Goal: Task Accomplishment & Management: Manage account settings

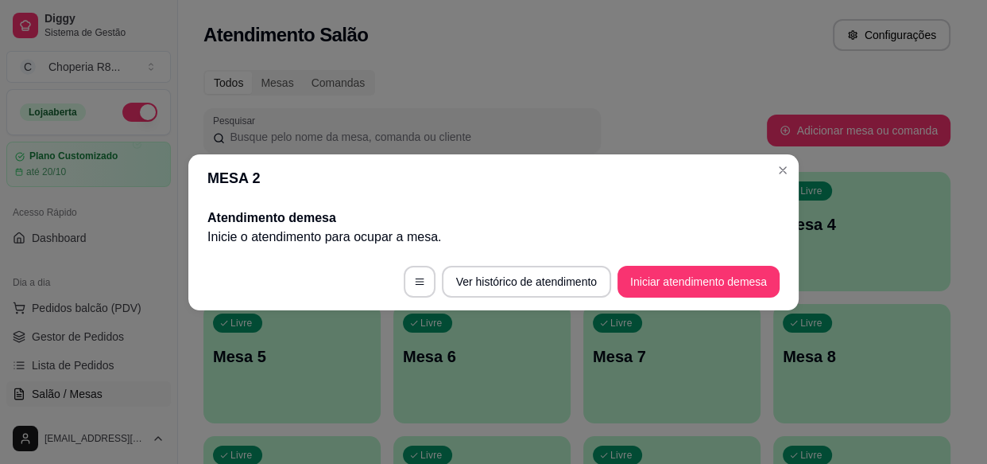
scroll to position [173, 0]
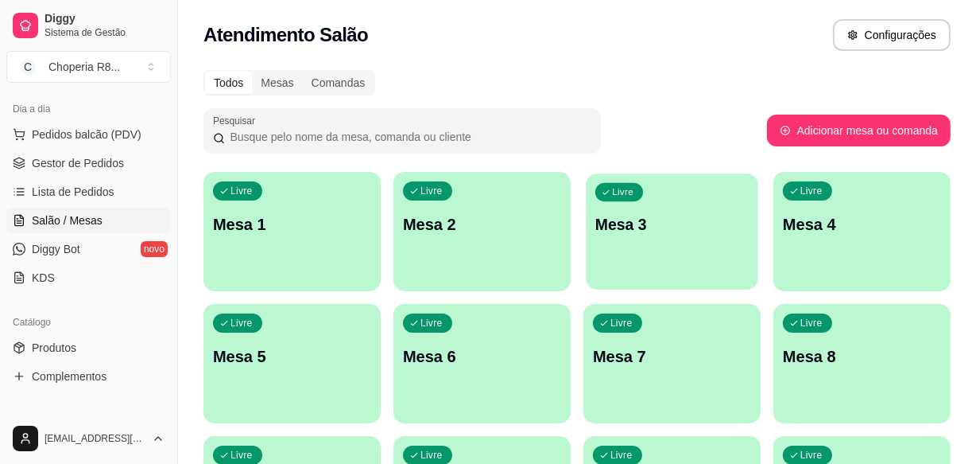
click at [712, 201] on div "Livre Mesa 3" at bounding box center [672, 221] width 172 height 97
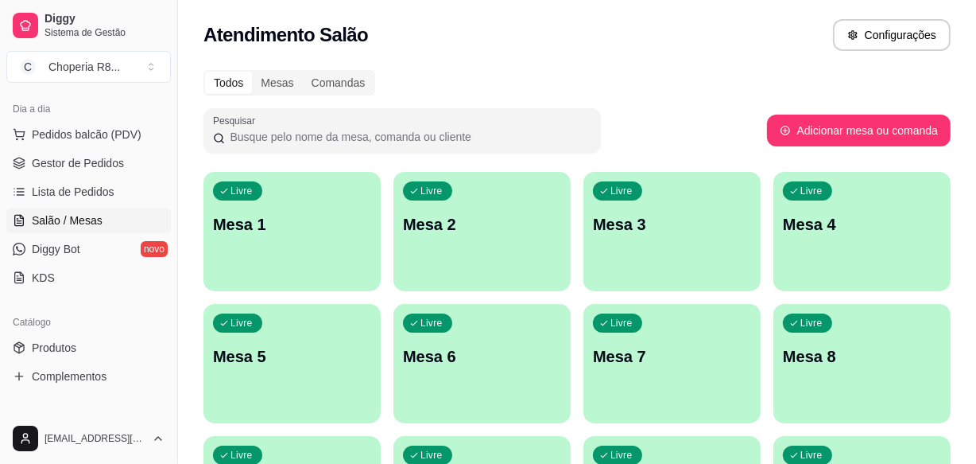
click at [440, 219] on p "Mesa 2" at bounding box center [482, 224] width 158 height 22
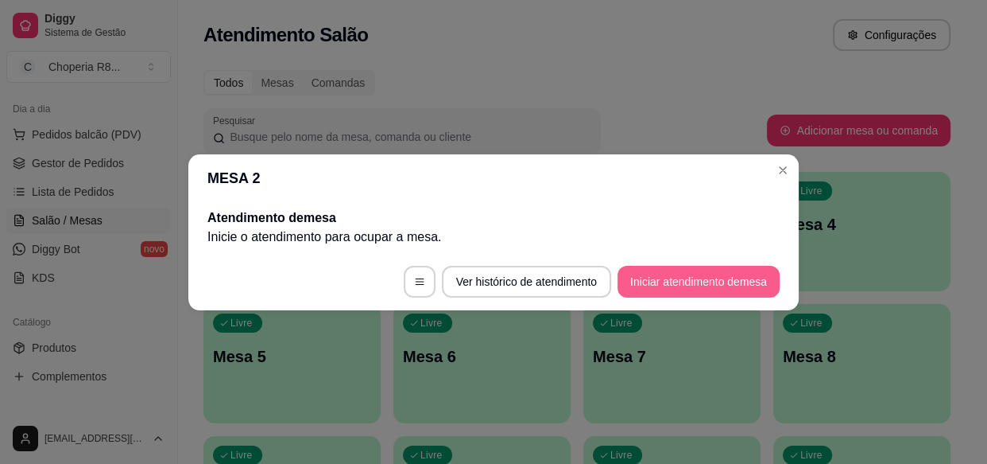
click at [681, 274] on button "Iniciar atendimento de mesa" at bounding box center [699, 282] width 162 height 32
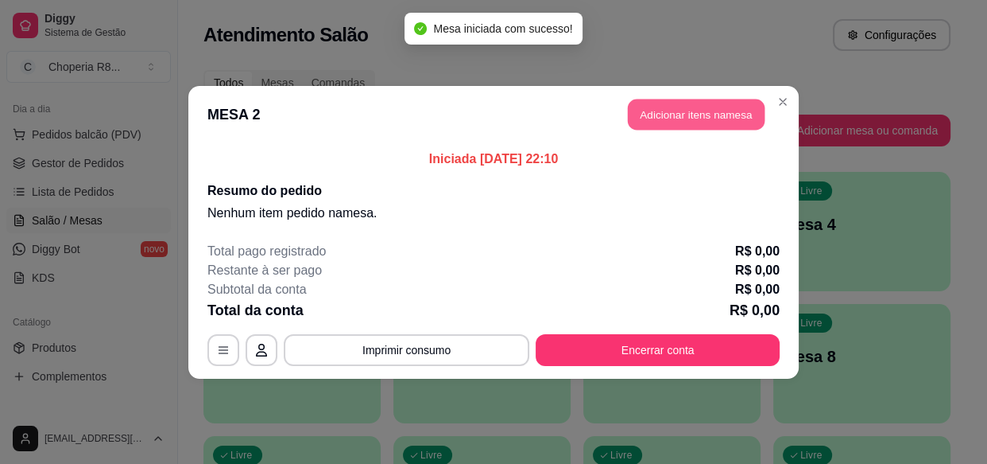
click at [715, 107] on button "Adicionar itens na mesa" at bounding box center [696, 114] width 137 height 31
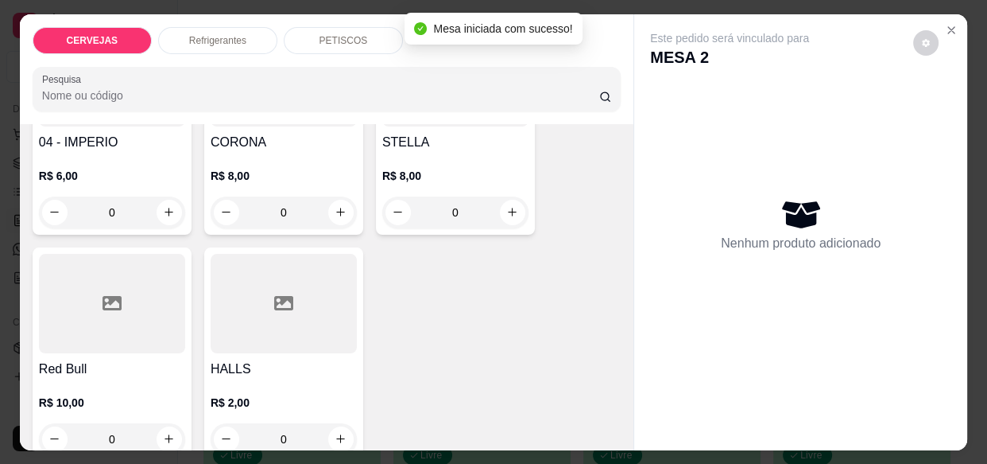
scroll to position [0, 0]
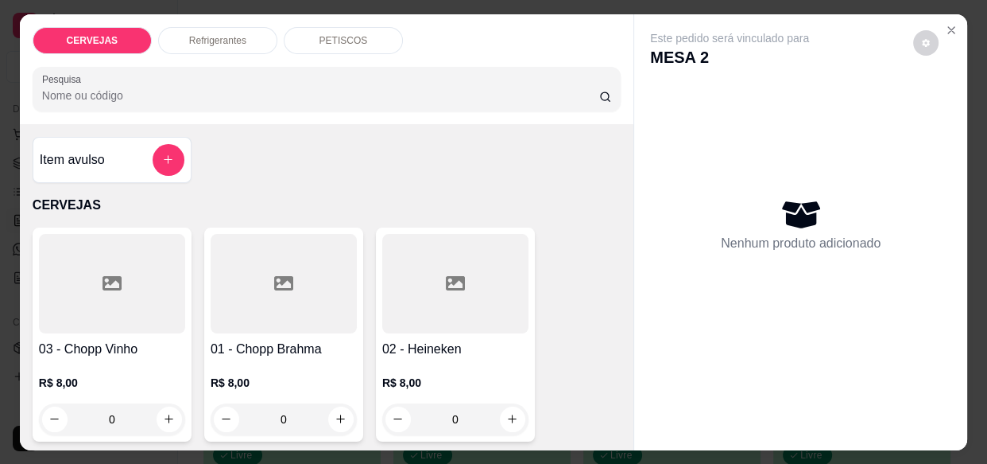
click at [304, 407] on input "0" at bounding box center [283, 419] width 89 height 32
drag, startPoint x: 273, startPoint y: 416, endPoint x: 261, endPoint y: 413, distance: 12.2
click at [261, 413] on input "0" at bounding box center [283, 419] width 89 height 32
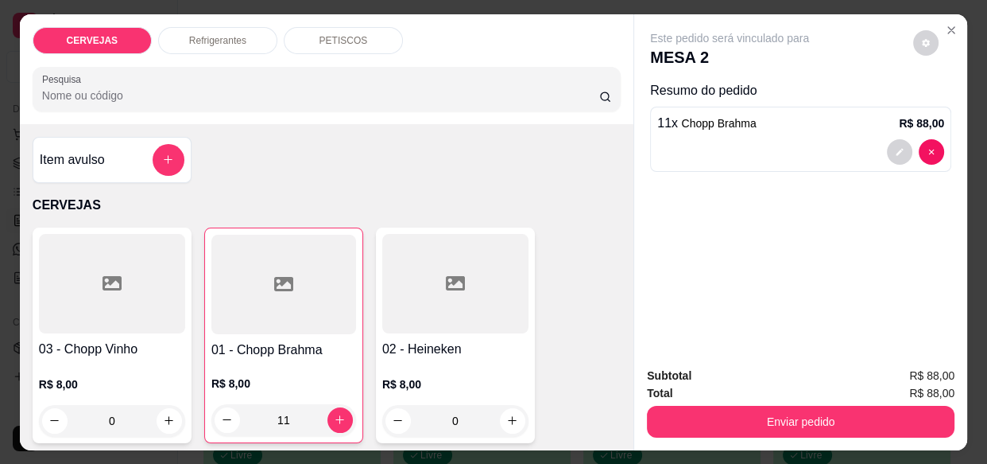
type input "11"
click at [312, 29] on div "PETISCOS" at bounding box center [343, 40] width 119 height 27
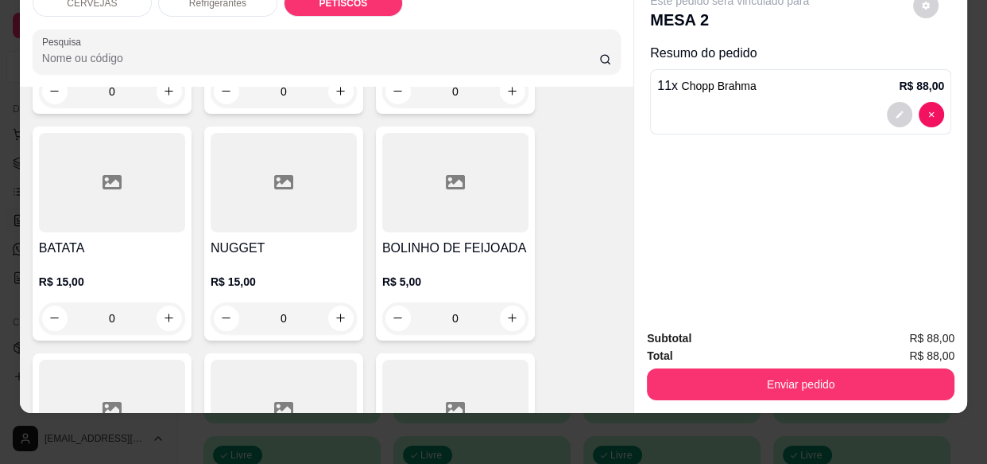
scroll to position [1693, 0]
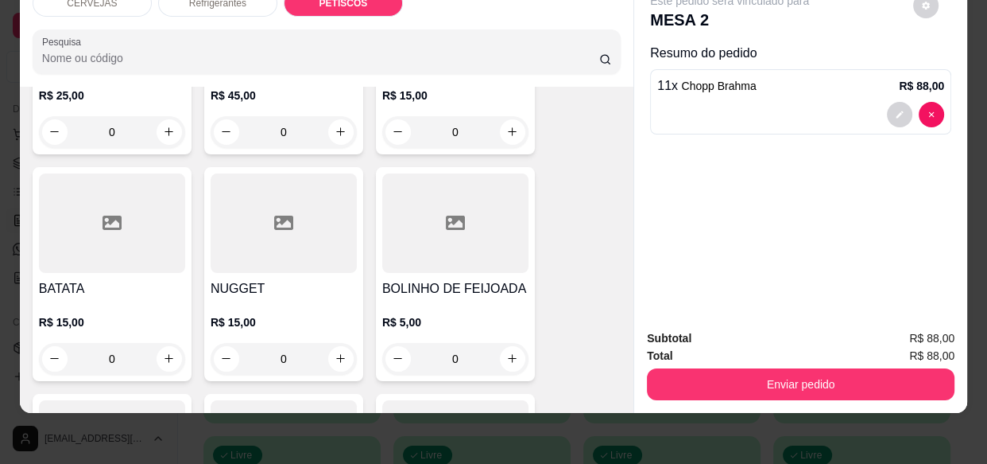
drag, startPoint x: 471, startPoint y: 321, endPoint x: 431, endPoint y: 328, distance: 41.0
click at [431, 343] on input "0" at bounding box center [455, 359] width 89 height 32
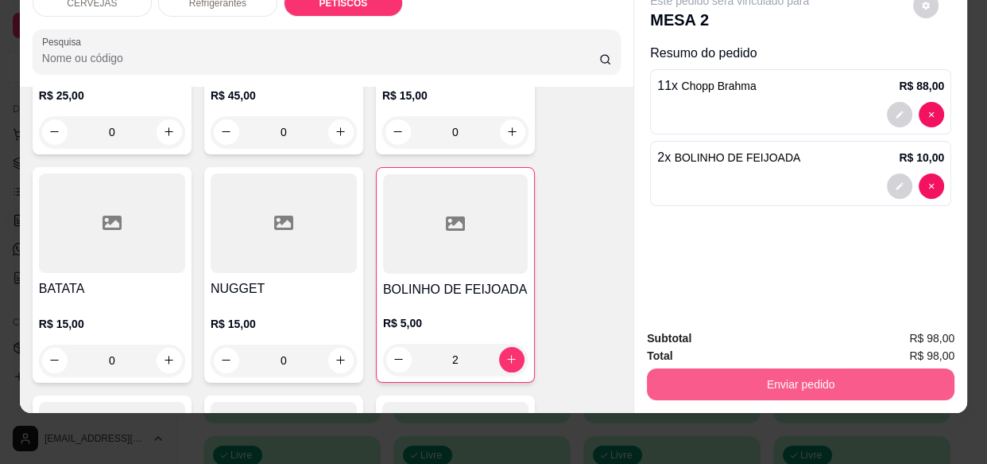
type input "2"
click at [716, 368] on button "Enviar pedido" at bounding box center [801, 384] width 308 height 32
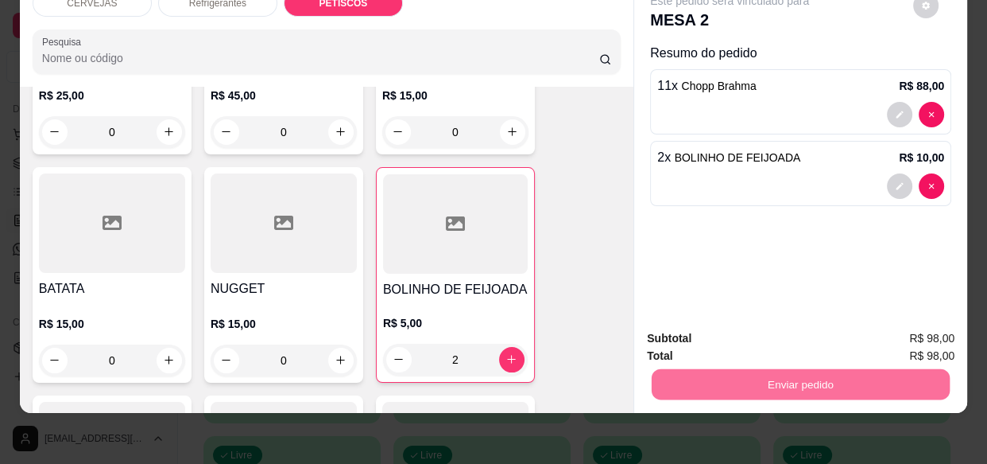
click at [902, 337] on button "Enviar pedido" at bounding box center [914, 334] width 90 height 30
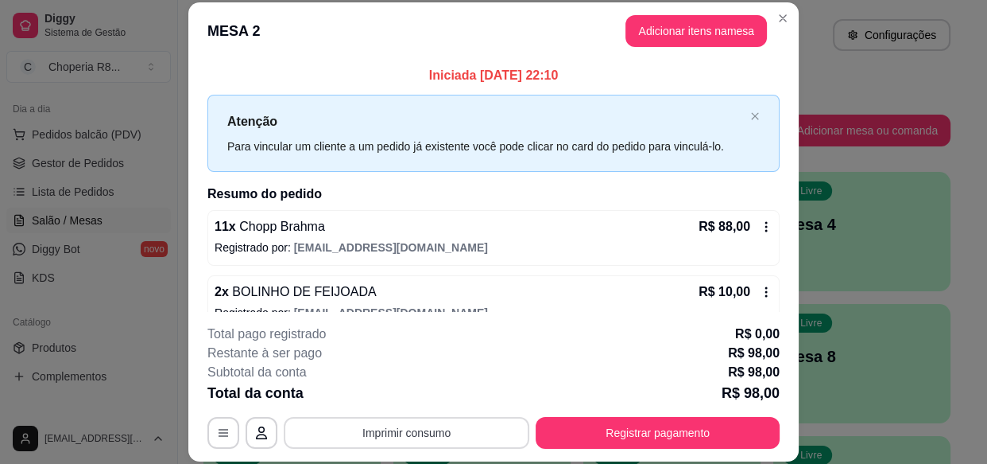
click at [418, 430] on button "Imprimir consumo" at bounding box center [407, 433] width 246 height 32
click at [410, 405] on button "IMPRESSORA" at bounding box center [406, 395] width 111 height 25
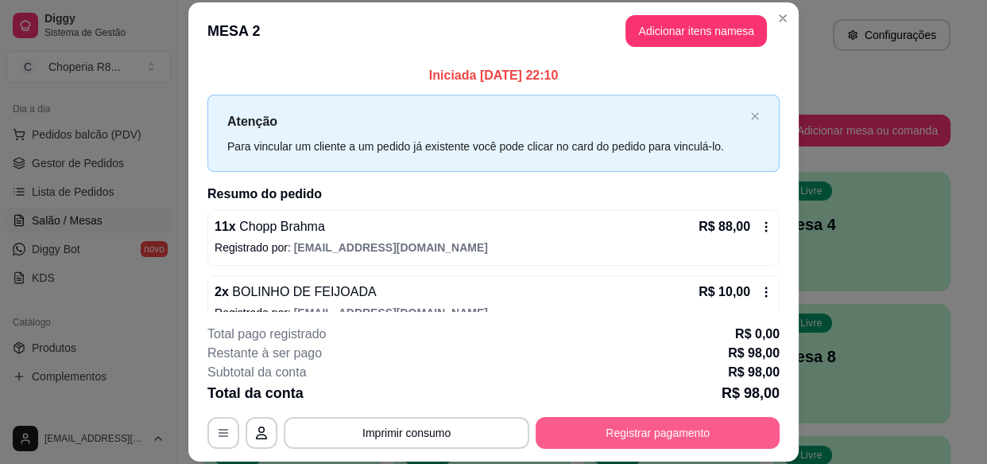
click at [585, 436] on button "Registrar pagamento" at bounding box center [658, 433] width 244 height 32
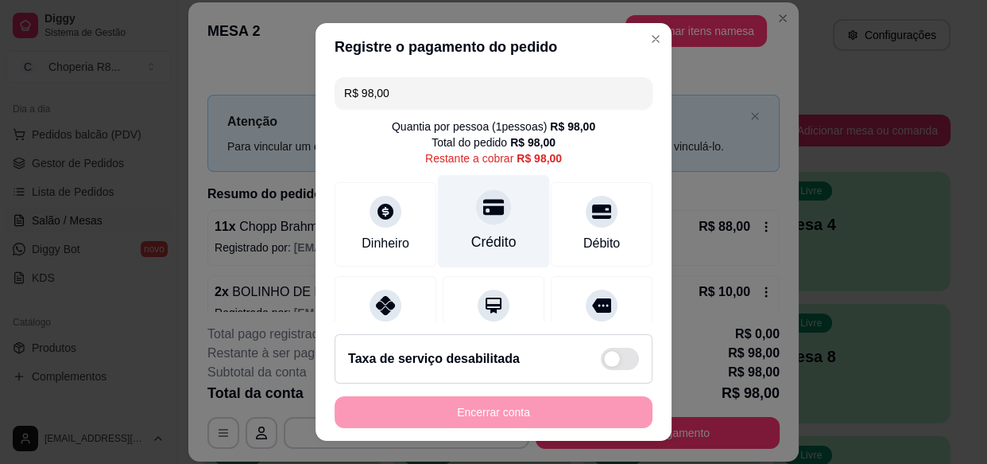
click at [497, 228] on div "Crédito" at bounding box center [494, 221] width 112 height 93
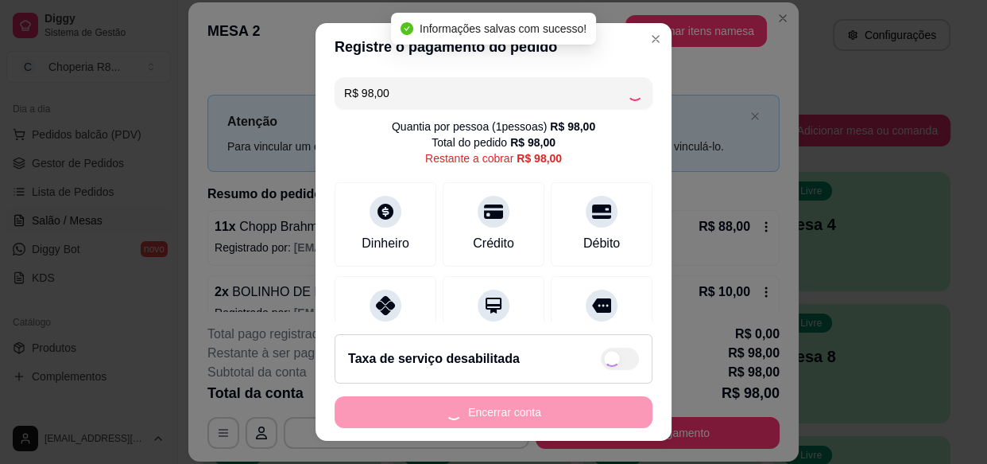
type input "R$ 0,00"
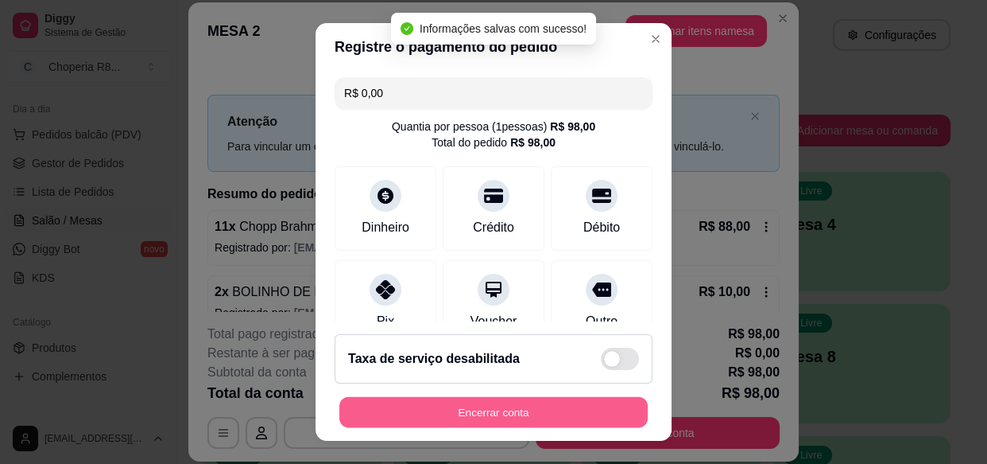
click at [568, 401] on button "Encerrar conta" at bounding box center [493, 411] width 308 height 31
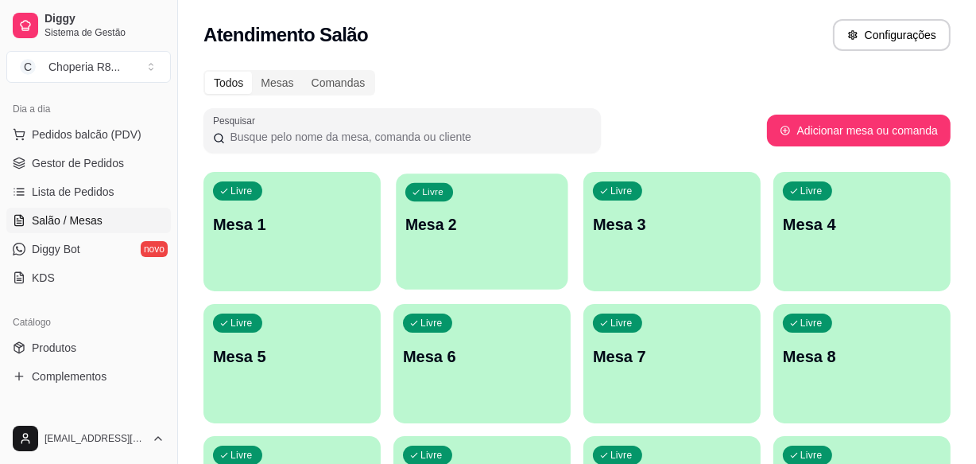
click at [432, 254] on div "Livre Mesa 2" at bounding box center [482, 221] width 172 height 97
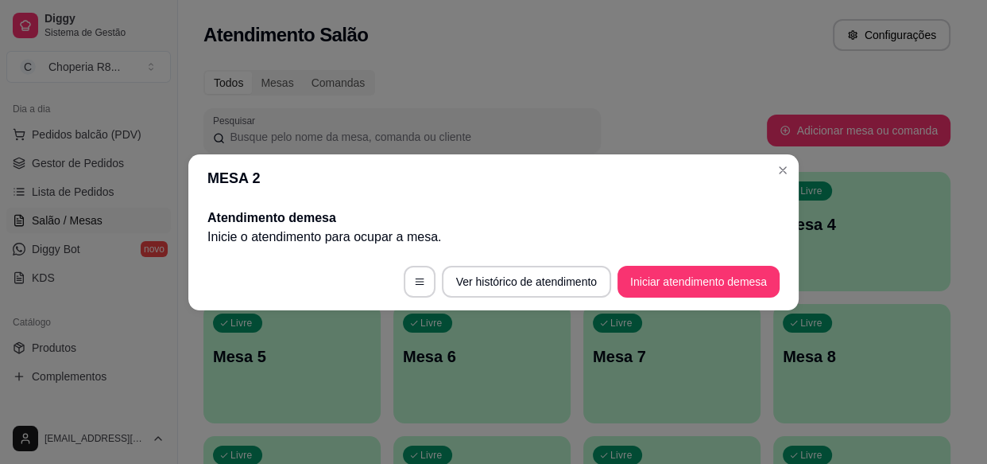
click at [643, 254] on footer "Ver histórico de atendimento Iniciar atendimento de mesa" at bounding box center [493, 281] width 611 height 57
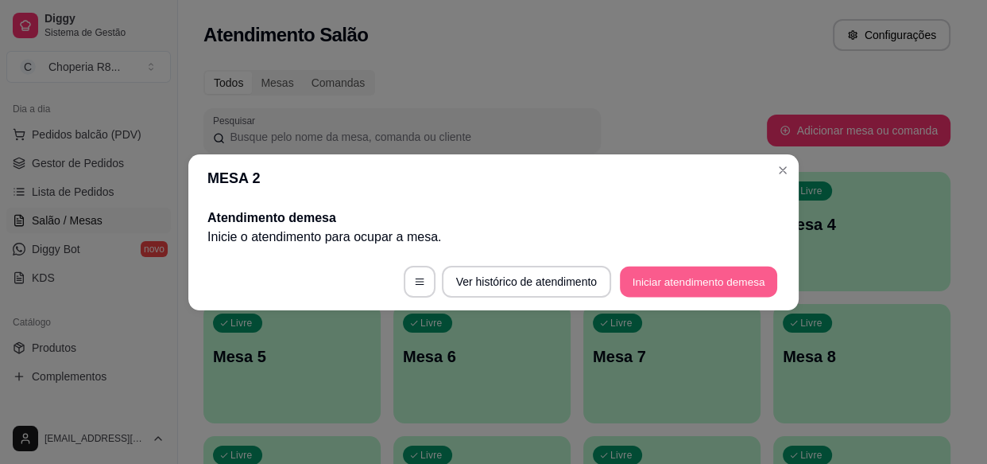
click at [658, 285] on button "Iniciar atendimento de mesa" at bounding box center [698, 281] width 157 height 31
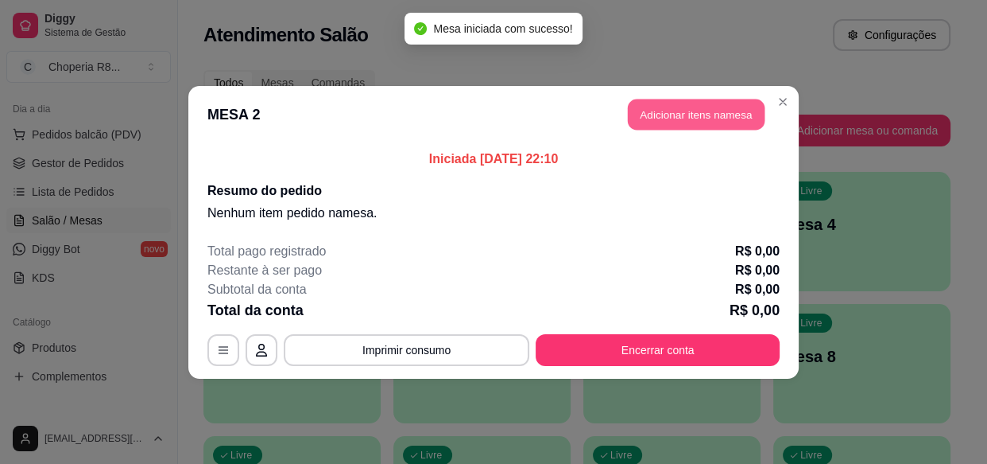
click at [682, 111] on button "Adicionar itens na mesa" at bounding box center [696, 114] width 137 height 31
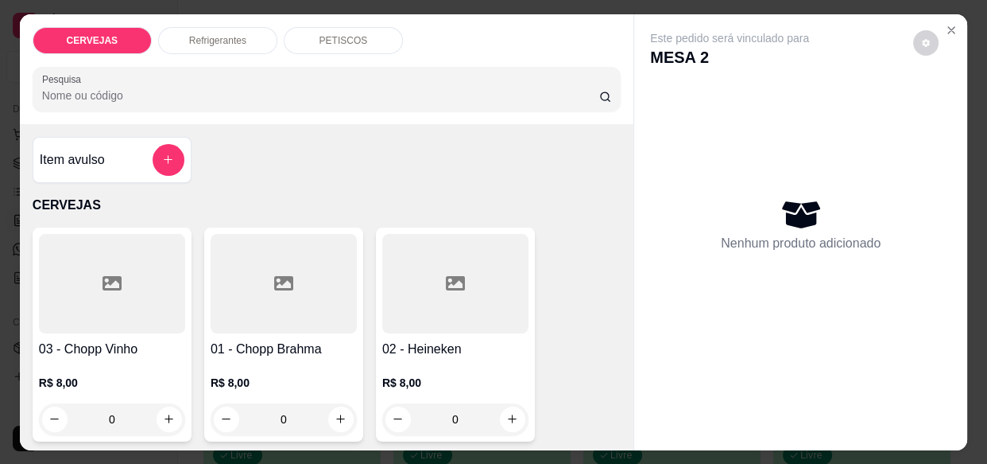
drag, startPoint x: 269, startPoint y: 420, endPoint x: 227, endPoint y: 421, distance: 42.2
click at [227, 425] on div "0" at bounding box center [284, 419] width 140 height 32
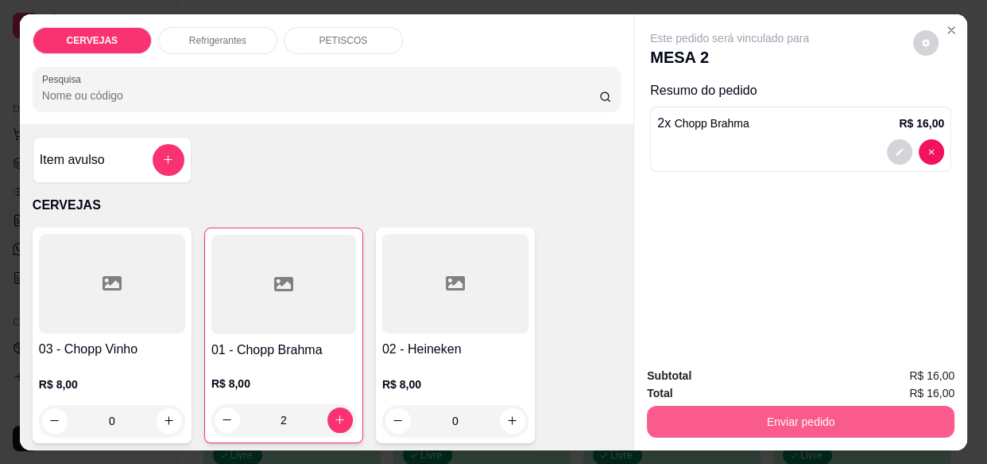
type input "2"
click at [762, 418] on button "Enviar pedido" at bounding box center [801, 421] width 308 height 32
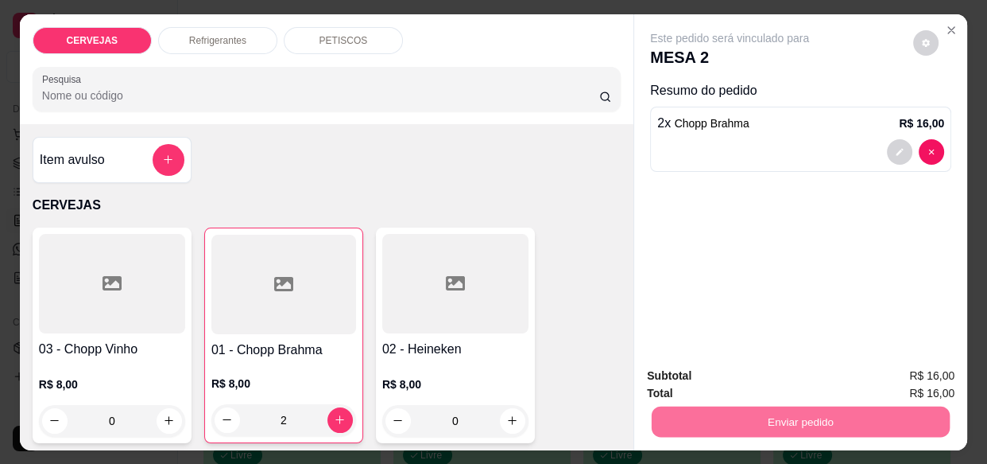
click at [912, 371] on button "Enviar pedido" at bounding box center [914, 376] width 90 height 30
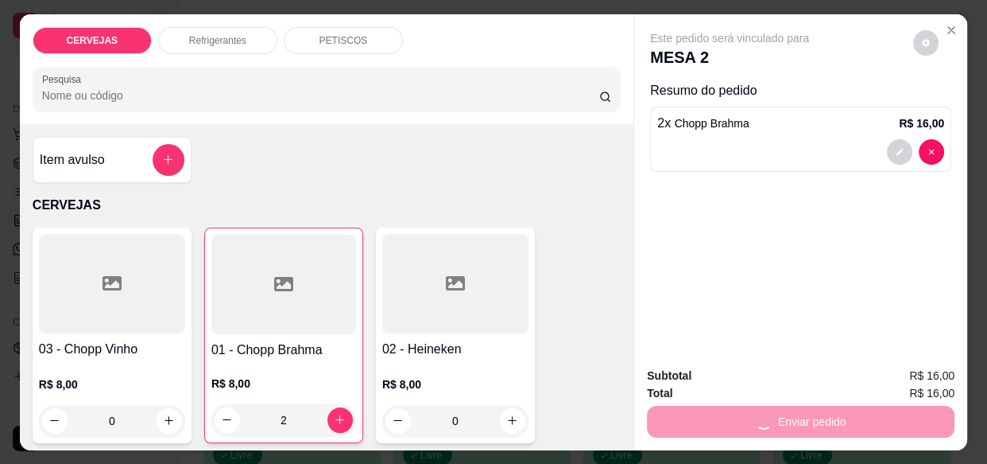
click at [913, 370] on button "Enviar pedido" at bounding box center [914, 376] width 90 height 30
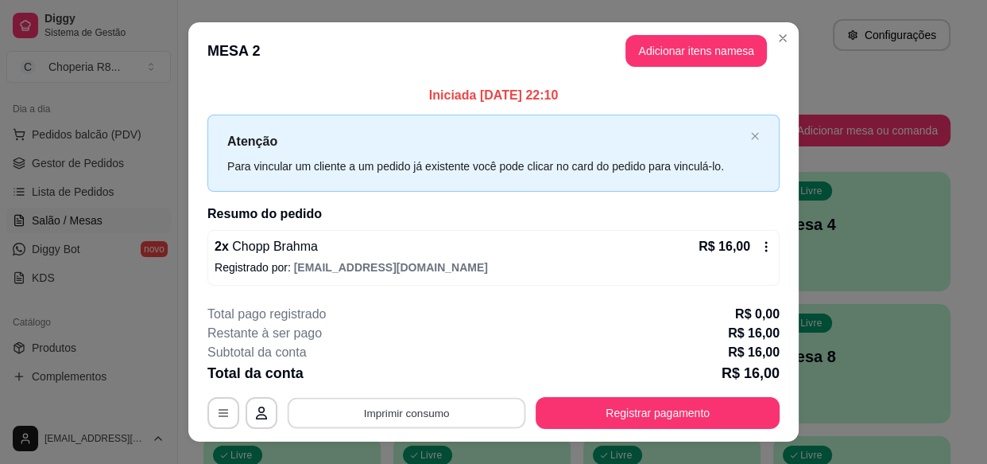
click at [441, 409] on button "Imprimir consumo" at bounding box center [407, 413] width 239 height 31
click at [430, 385] on button "IMPRESSORA" at bounding box center [406, 375] width 111 height 25
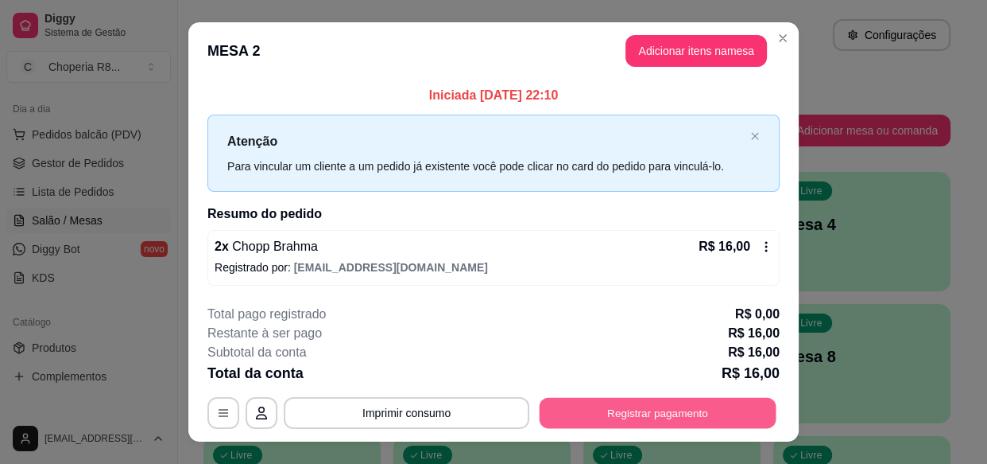
click at [597, 405] on button "Registrar pagamento" at bounding box center [658, 413] width 237 height 31
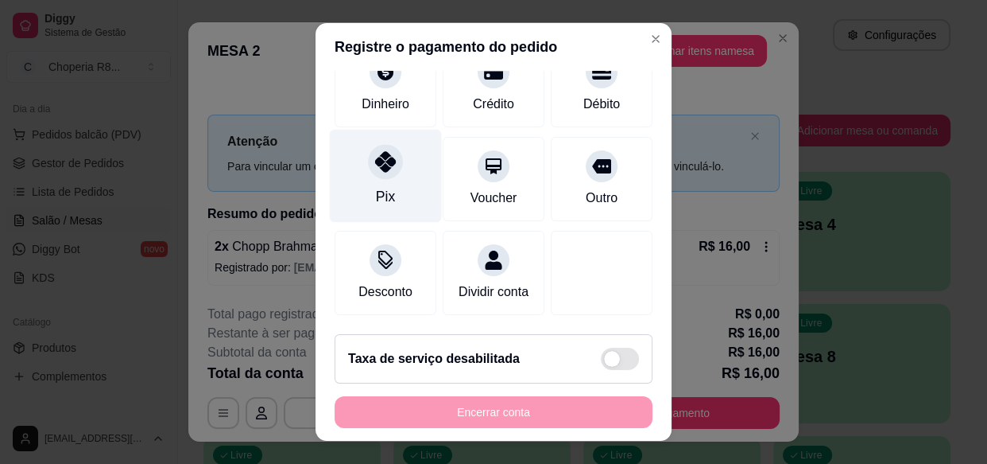
scroll to position [144, 0]
click at [376, 190] on div "Pix" at bounding box center [385, 196] width 19 height 21
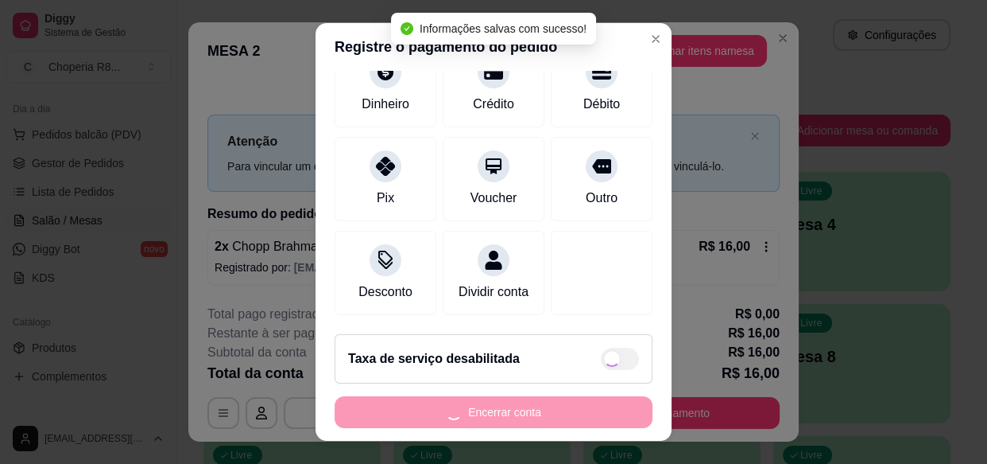
type input "R$ 0,00"
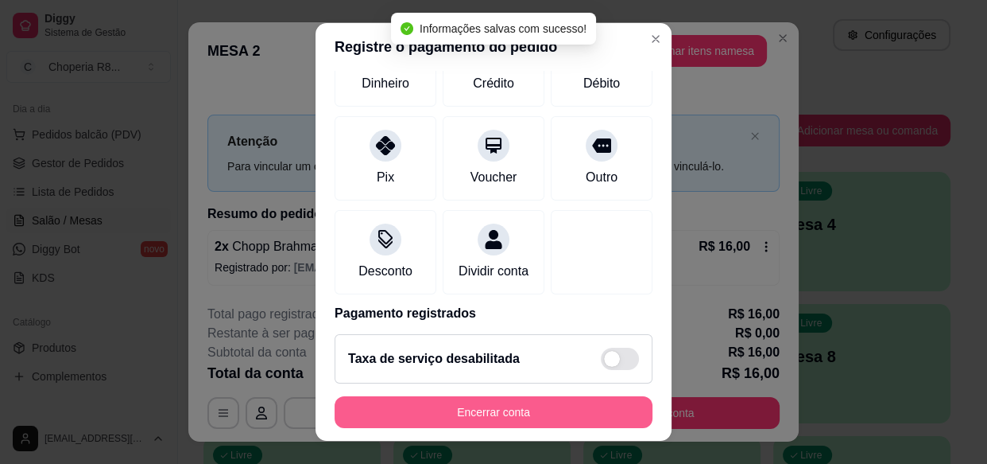
scroll to position [128, 0]
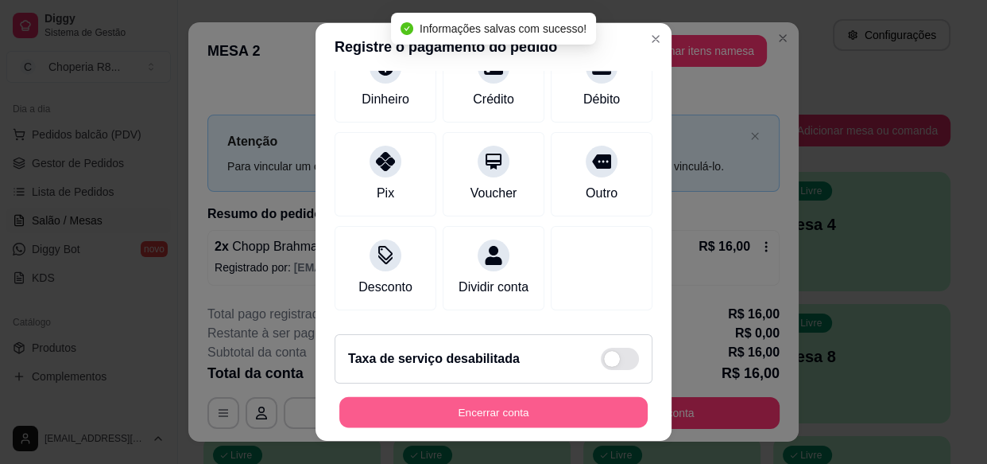
click at [509, 419] on button "Encerrar conta" at bounding box center [493, 411] width 308 height 31
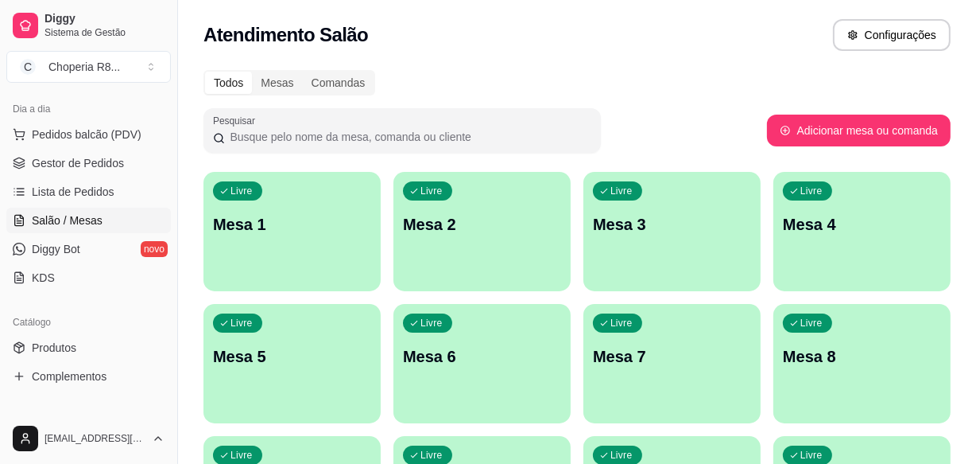
click at [660, 336] on div "Livre Mesa 7" at bounding box center [672, 354] width 177 height 100
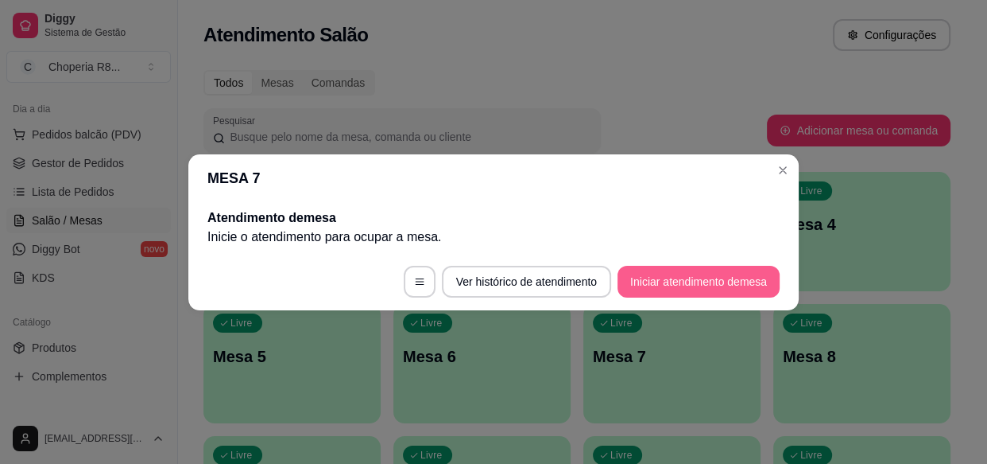
click at [661, 270] on button "Iniciar atendimento de mesa" at bounding box center [699, 282] width 162 height 32
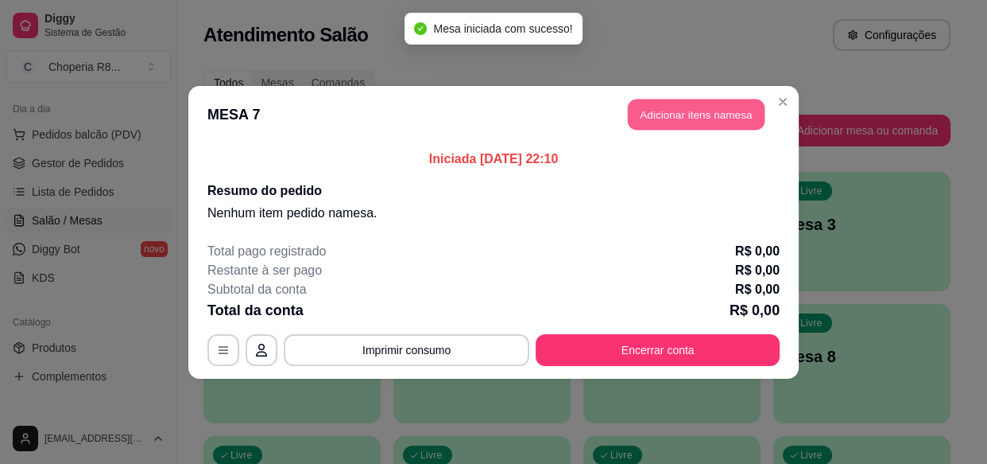
click at [658, 108] on button "Adicionar itens na mesa" at bounding box center [696, 114] width 137 height 31
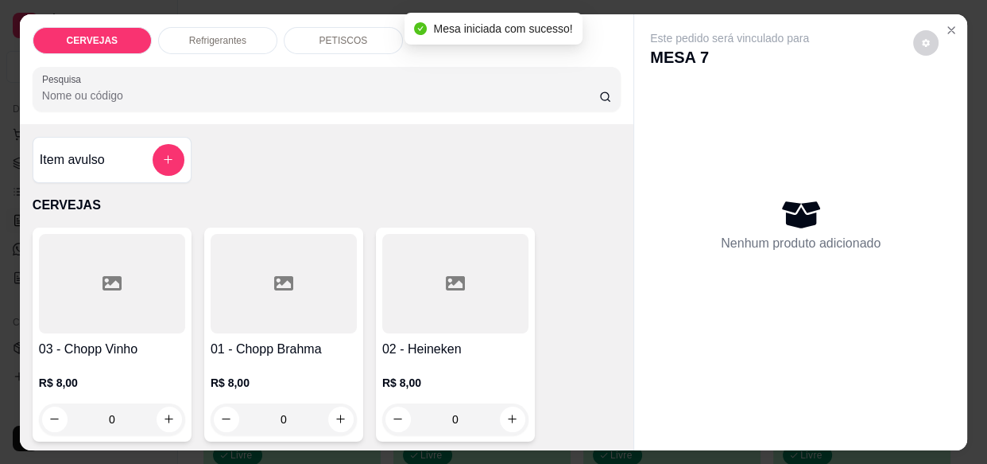
drag, startPoint x: 289, startPoint y: 401, endPoint x: 255, endPoint y: 407, distance: 34.6
click at [255, 407] on input "0" at bounding box center [283, 419] width 89 height 32
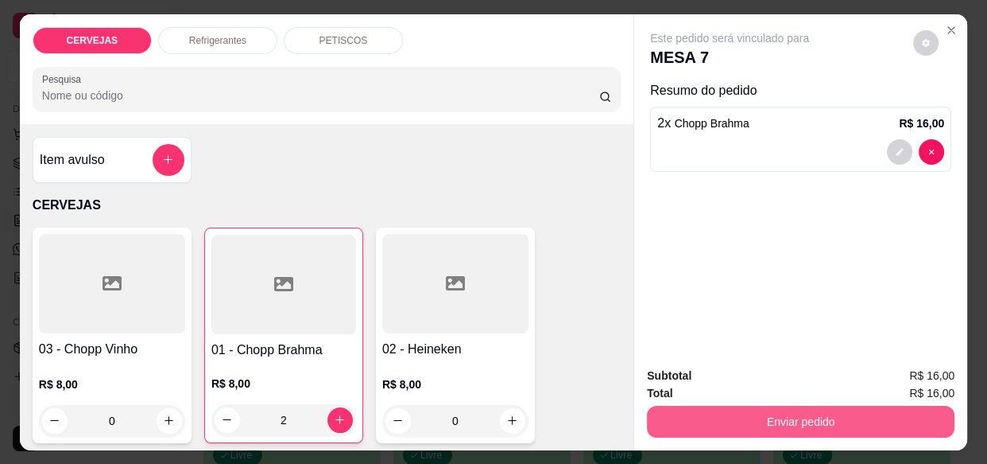
type input "2"
click at [722, 405] on button "Enviar pedido" at bounding box center [801, 421] width 308 height 32
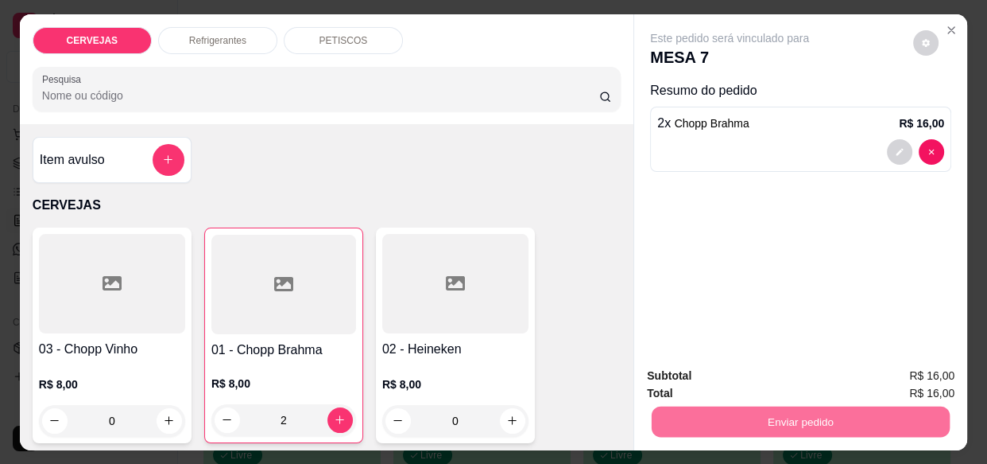
click at [919, 366] on button "Enviar pedido" at bounding box center [914, 376] width 90 height 30
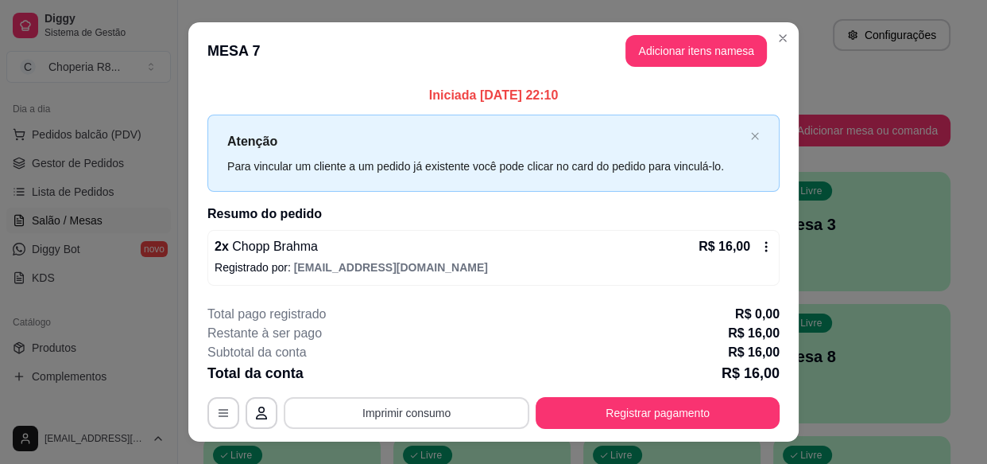
click at [409, 409] on button "Imprimir consumo" at bounding box center [407, 413] width 246 height 32
click at [399, 370] on button "IMPRESSORA" at bounding box center [406, 375] width 111 height 25
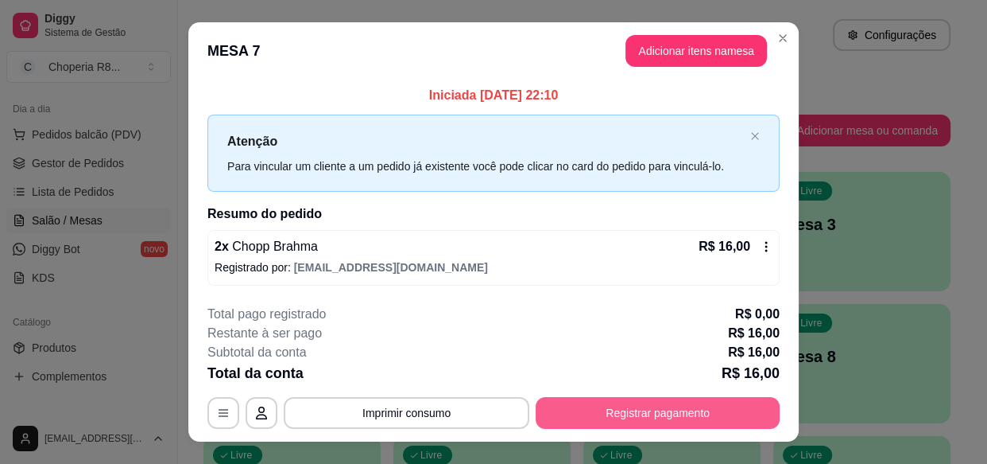
click at [629, 404] on button "Registrar pagamento" at bounding box center [658, 413] width 244 height 32
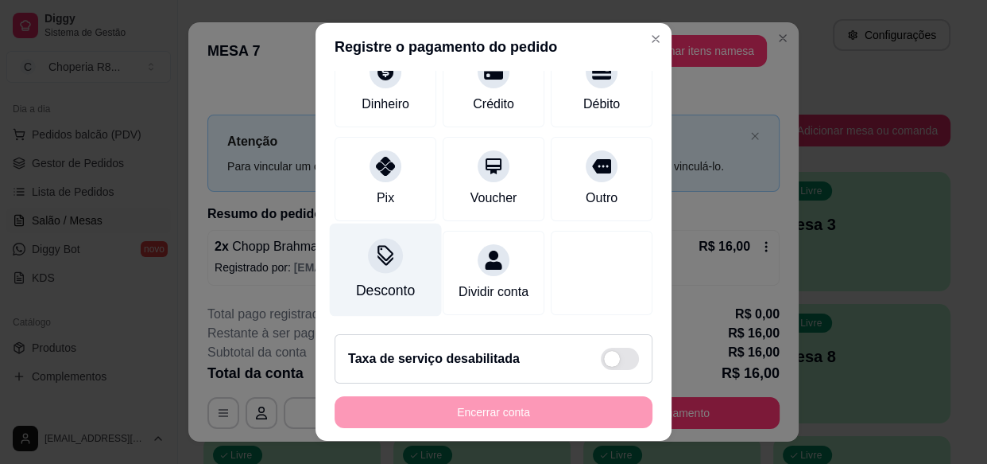
scroll to position [158, 0]
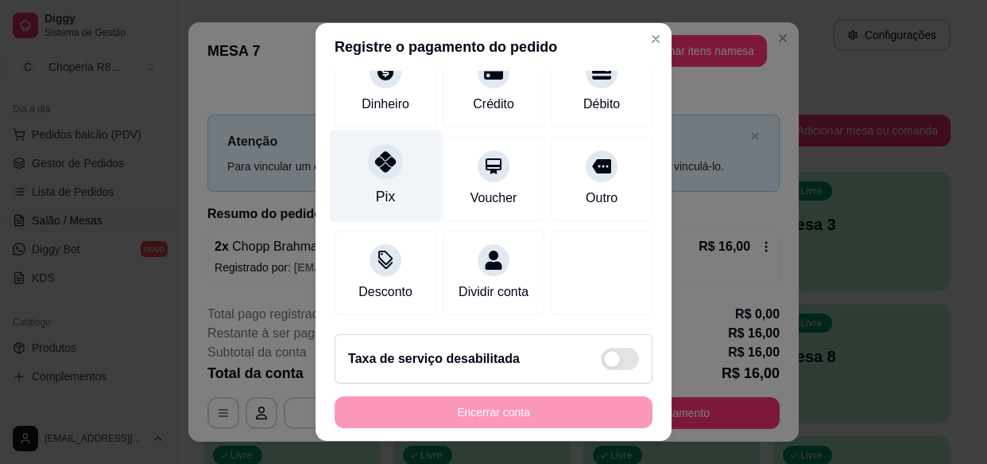
click at [389, 169] on div "Pix" at bounding box center [386, 176] width 112 height 93
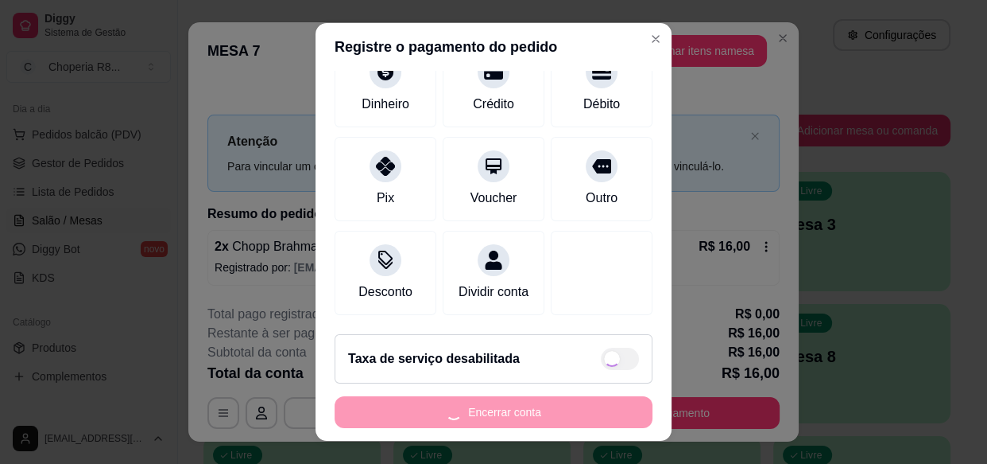
type input "R$ 0,00"
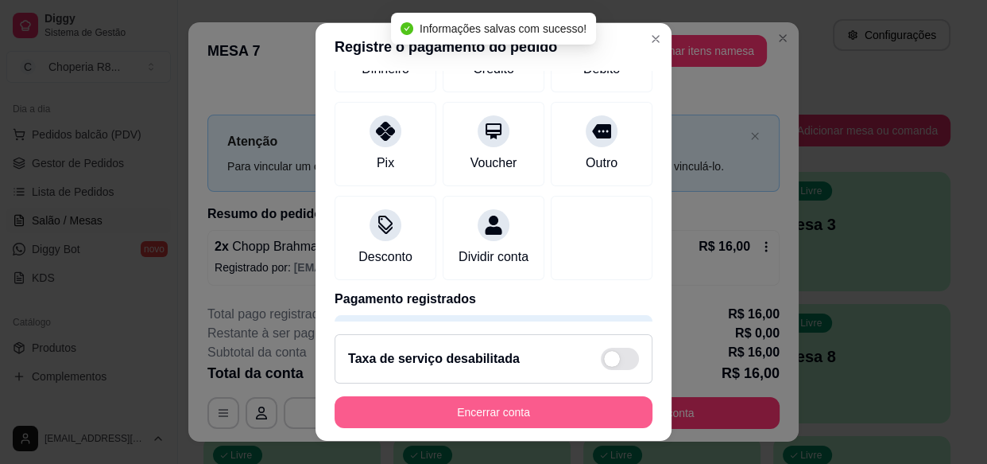
scroll to position [142, 0]
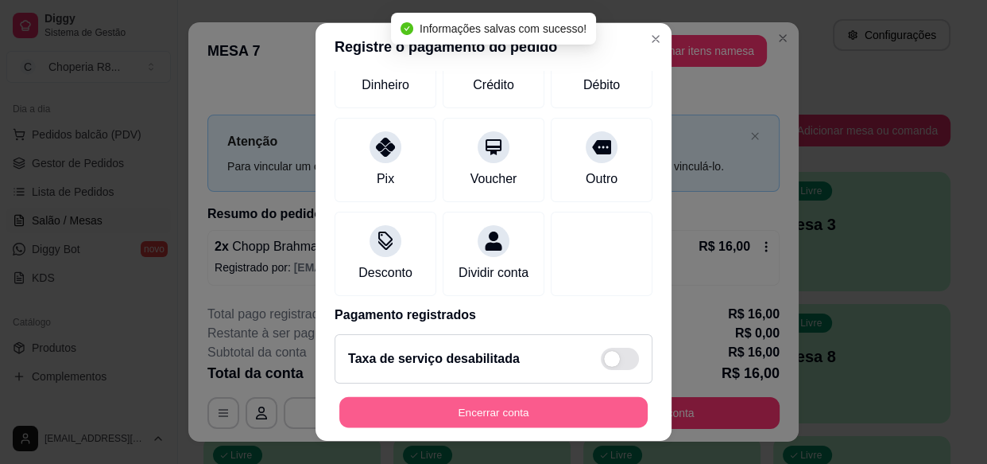
click at [481, 408] on button "Encerrar conta" at bounding box center [493, 411] width 308 height 31
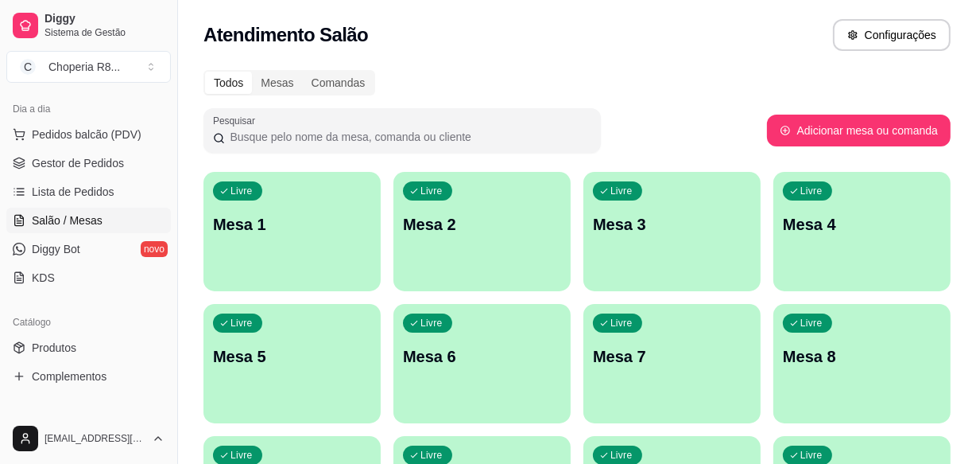
click at [538, 200] on div "Livre Mesa 2" at bounding box center [482, 222] width 177 height 100
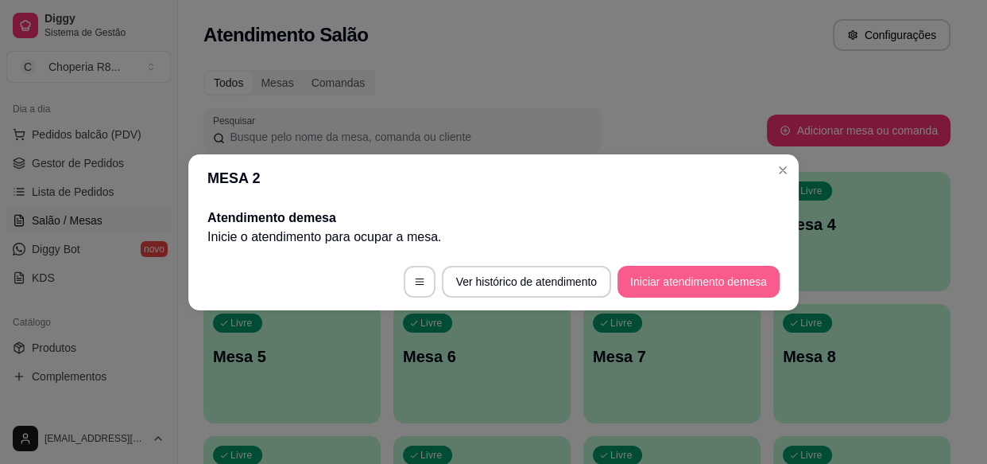
click at [669, 275] on button "Iniciar atendimento de mesa" at bounding box center [699, 282] width 162 height 32
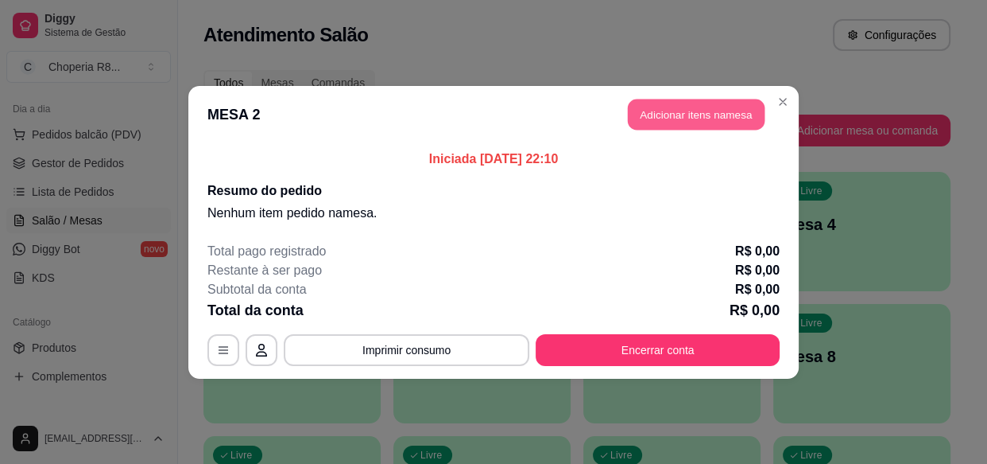
click at [684, 107] on button "Adicionar itens na mesa" at bounding box center [696, 114] width 137 height 31
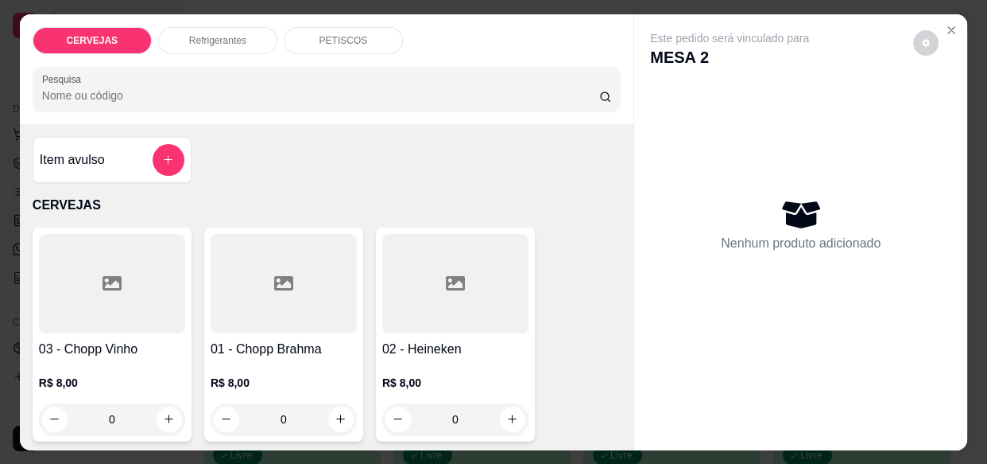
drag, startPoint x: 289, startPoint y: 403, endPoint x: 169, endPoint y: 427, distance: 121.6
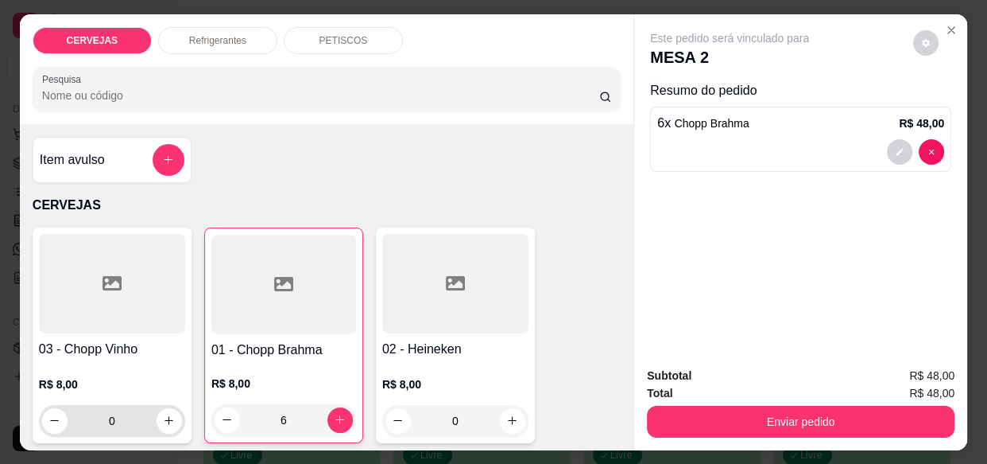
type input "6"
drag, startPoint x: 124, startPoint y: 406, endPoint x: 40, endPoint y: 415, distance: 84.7
click at [42, 417] on div "0" at bounding box center [112, 421] width 140 height 32
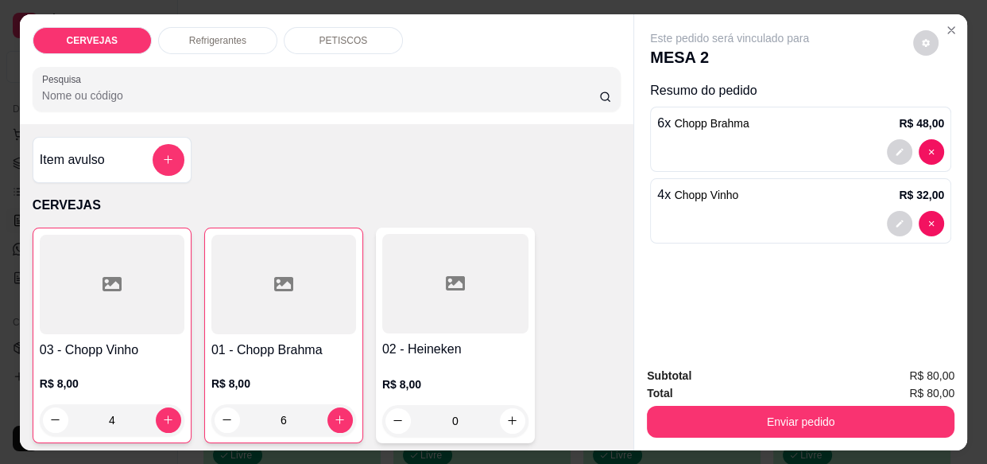
type input "4"
click at [215, 27] on div "Refrigerantes" at bounding box center [217, 40] width 119 height 27
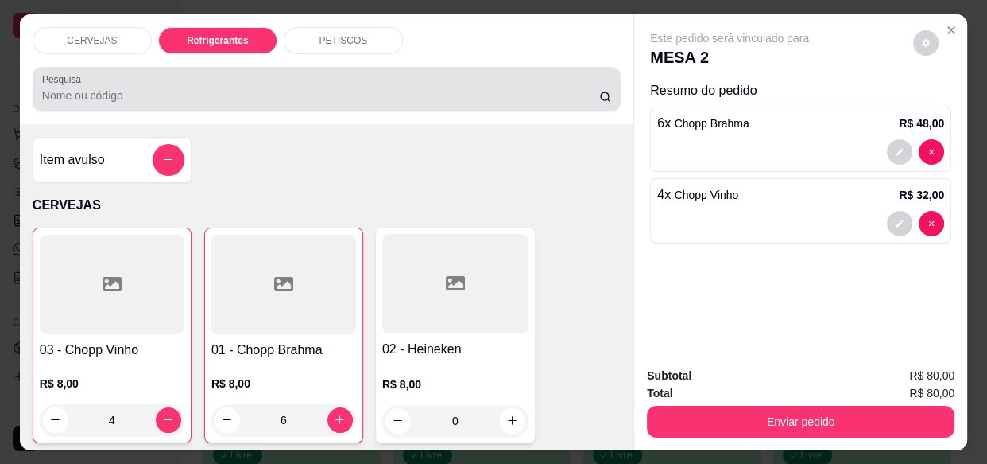
scroll to position [42, 0]
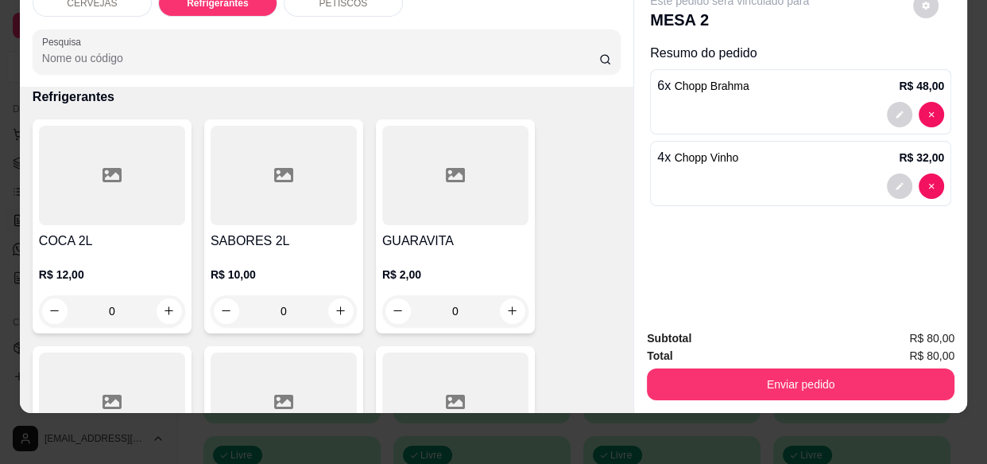
drag, startPoint x: 473, startPoint y: 303, endPoint x: 297, endPoint y: 277, distance: 178.4
click at [298, 277] on div "COCA 2L R$ 12,00 0 SABORES 2L R$ 10,00 0 GUARAVITA R$ 2,00 0 SABORES LATA R$ 5,…" at bounding box center [327, 452] width 588 height 667
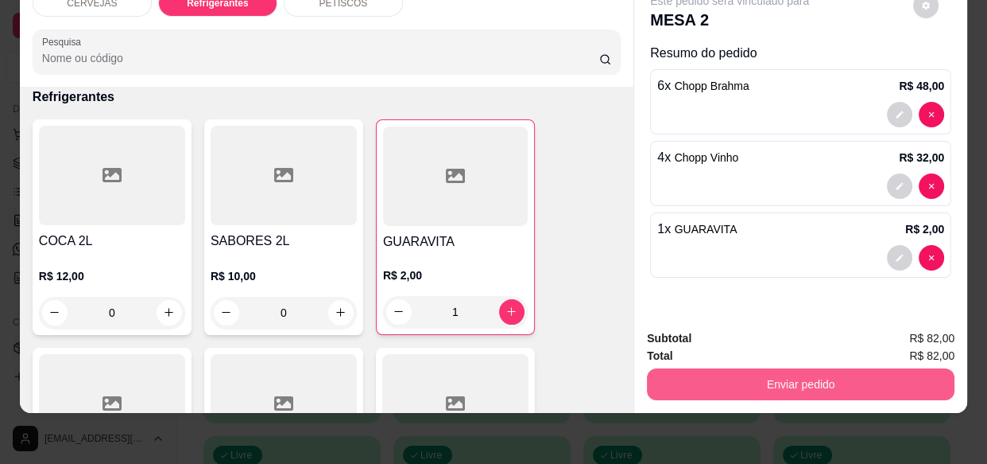
type input "1"
click at [835, 378] on button "Enviar pedido" at bounding box center [801, 383] width 298 height 31
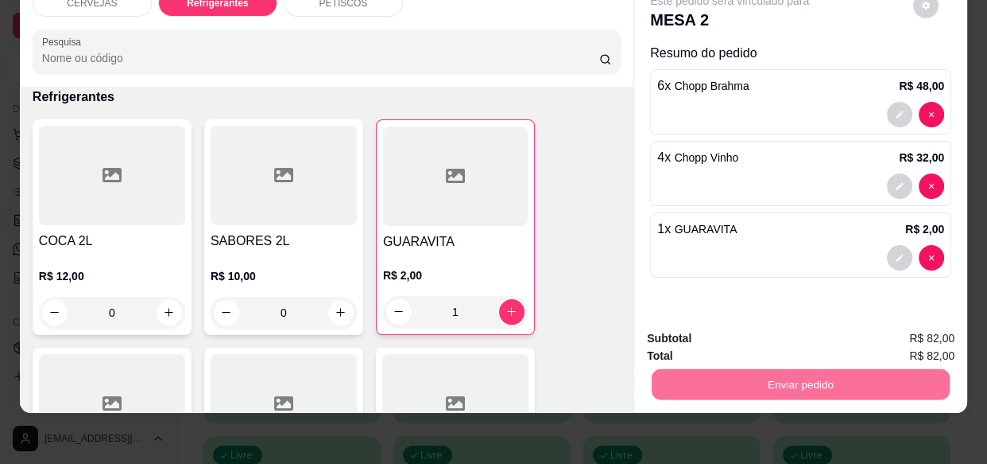
click at [891, 320] on button "Enviar pedido" at bounding box center [914, 334] width 90 height 30
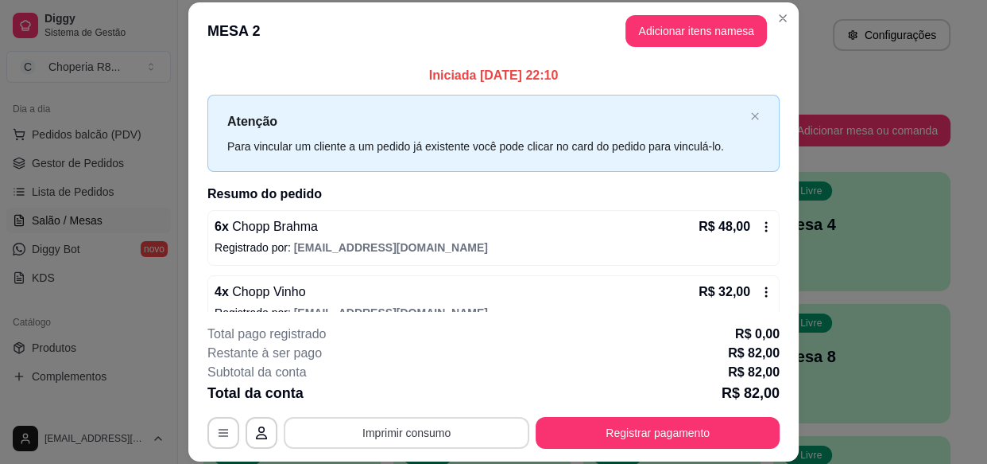
click at [370, 425] on button "Imprimir consumo" at bounding box center [407, 433] width 246 height 32
click at [365, 391] on button "IMPRESSORA" at bounding box center [405, 395] width 115 height 25
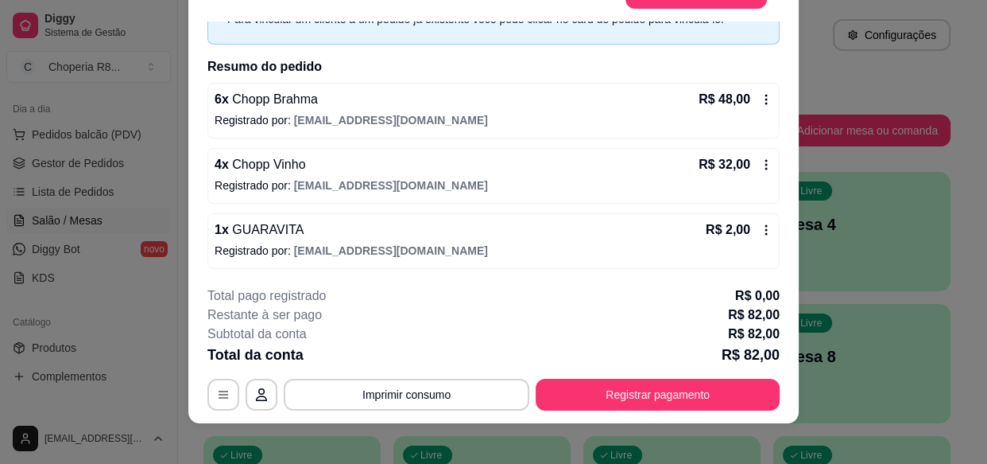
scroll to position [48, 0]
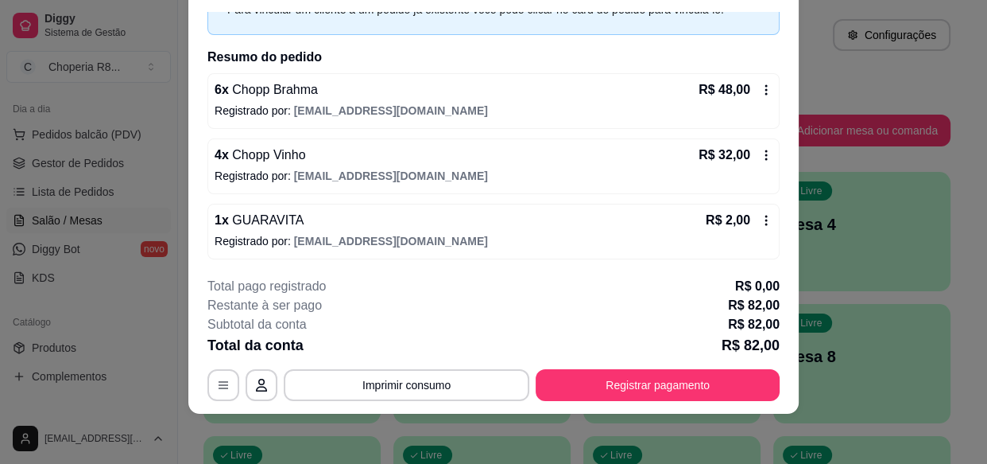
click at [611, 376] on section "**********" at bounding box center [493, 184] width 611 height 459
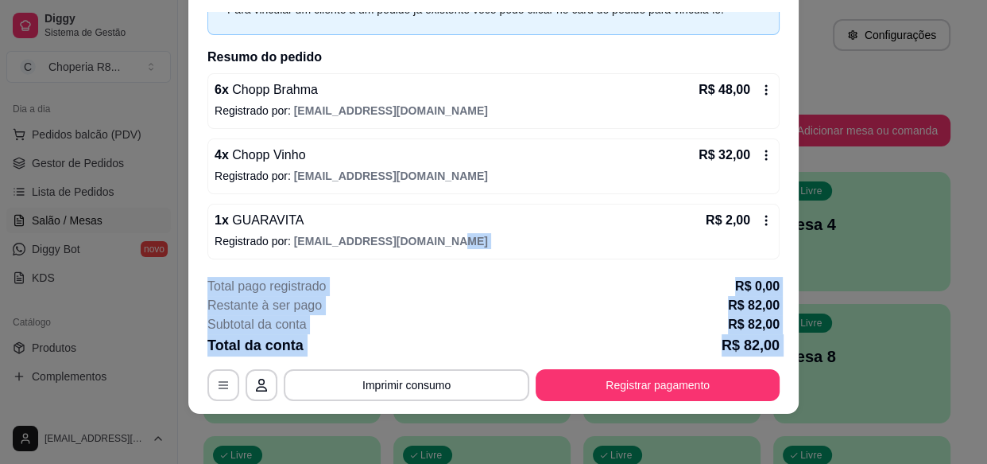
click at [366, 348] on div "Total da conta R$ 82,00" at bounding box center [494, 345] width 572 height 22
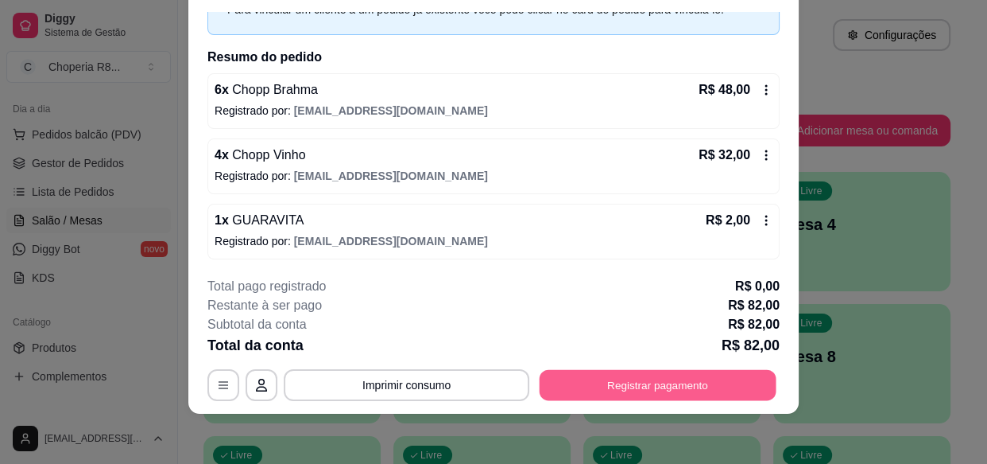
click at [629, 393] on button "Registrar pagamento" at bounding box center [658, 385] width 237 height 31
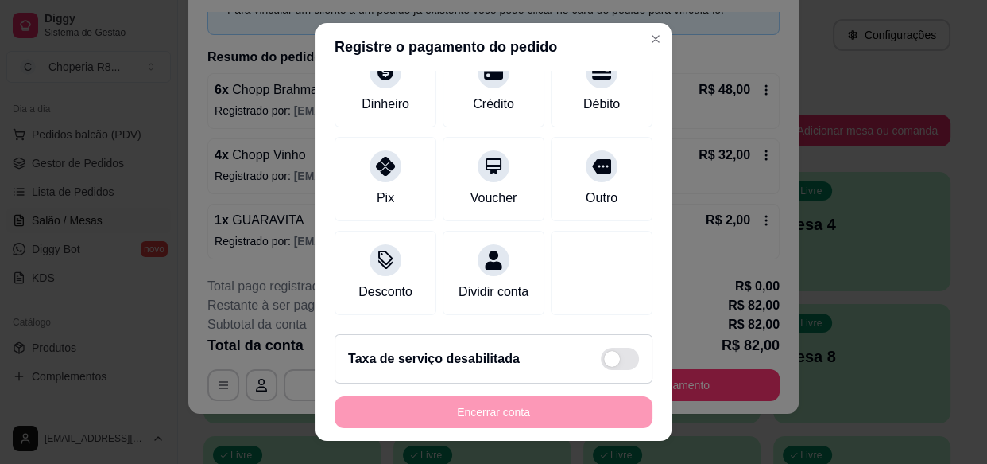
scroll to position [158, 0]
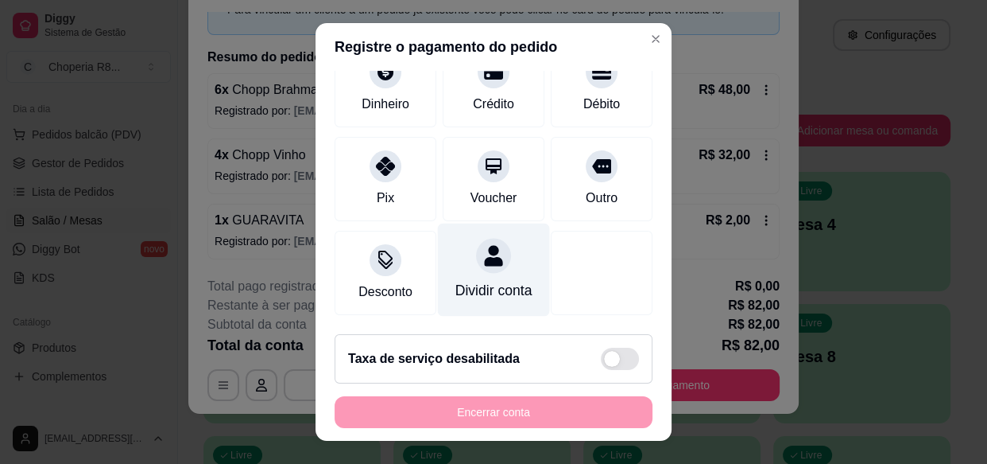
click at [490, 280] on div "Dividir conta" at bounding box center [494, 290] width 77 height 21
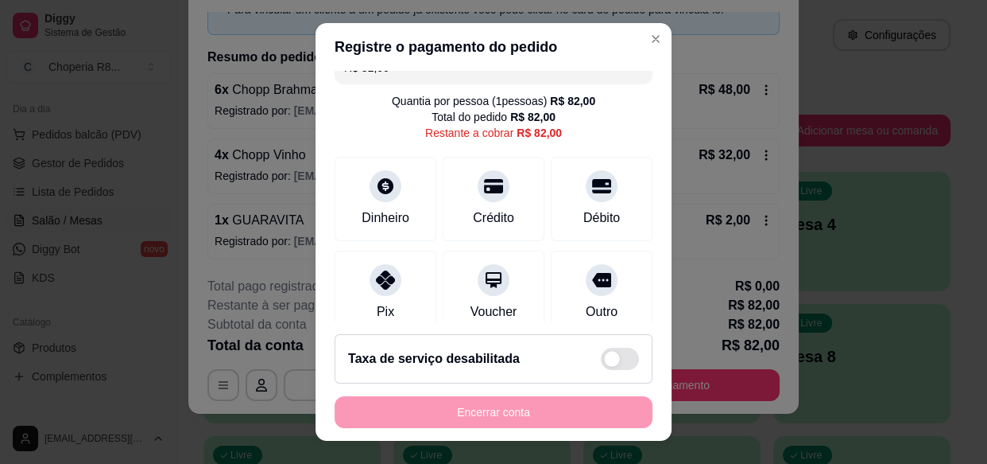
scroll to position [14, 0]
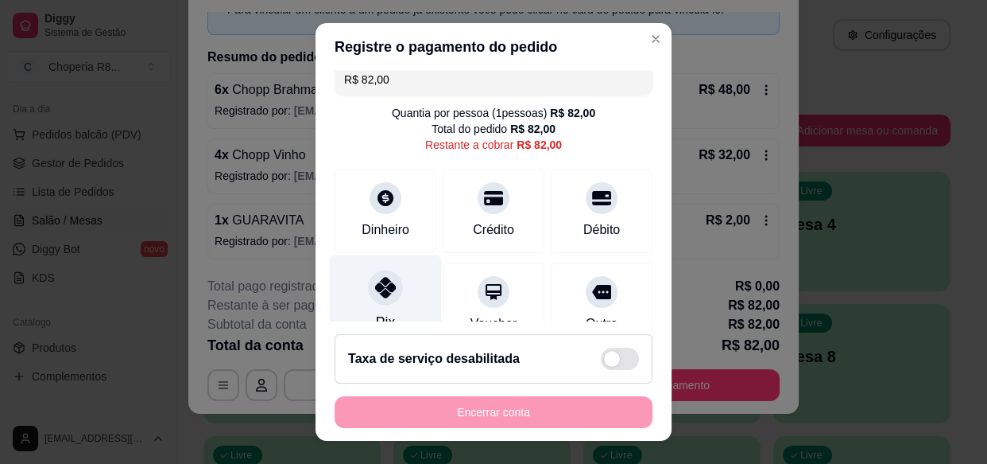
click at [381, 278] on icon at bounding box center [385, 287] width 21 height 21
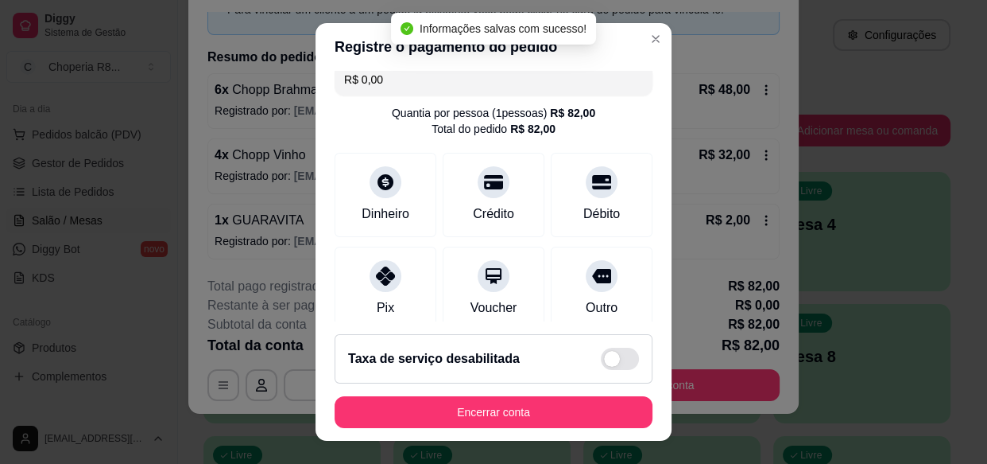
type input "R$ 0,00"
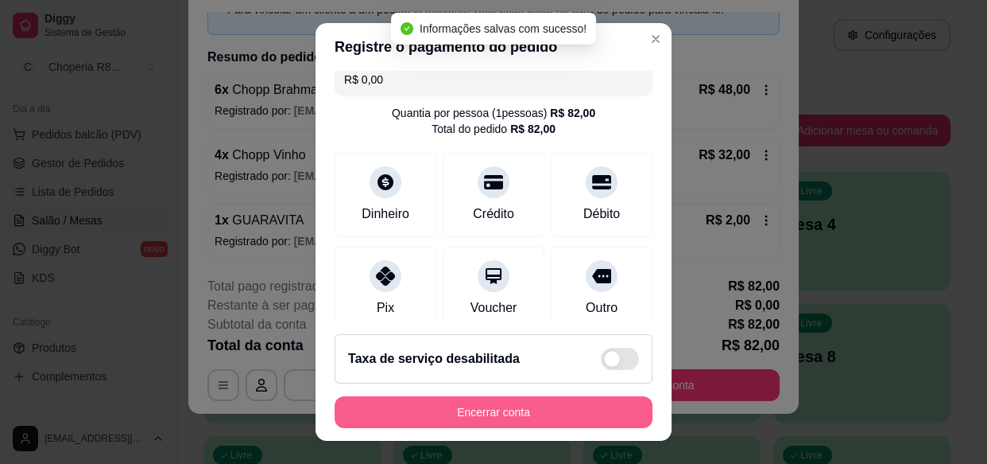
click at [491, 409] on button "Encerrar conta" at bounding box center [494, 412] width 318 height 32
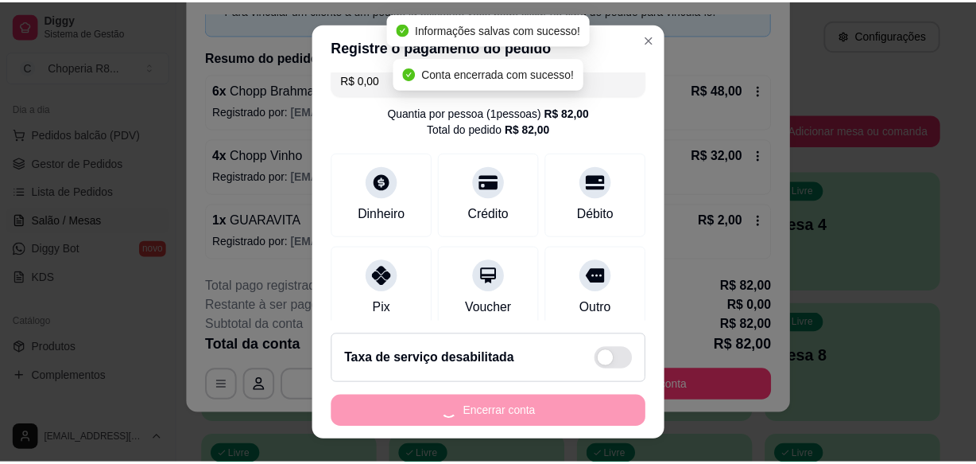
scroll to position [0, 0]
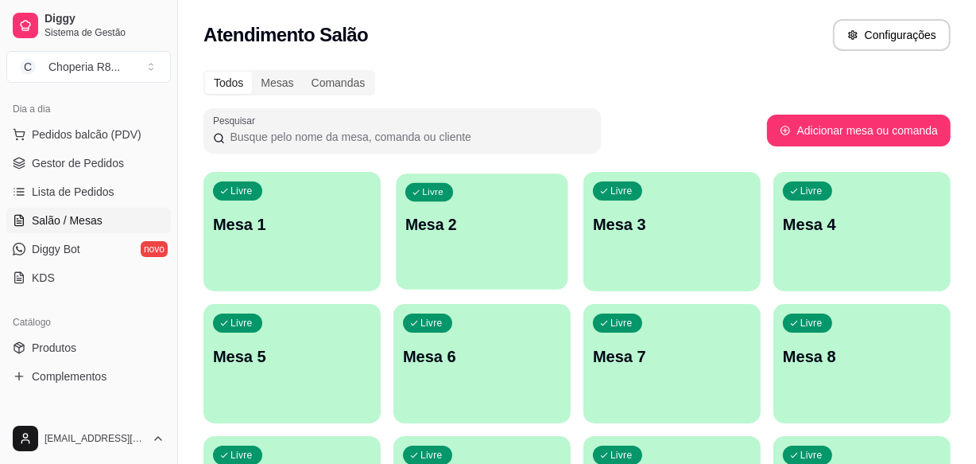
click at [471, 216] on p "Mesa 2" at bounding box center [481, 224] width 153 height 21
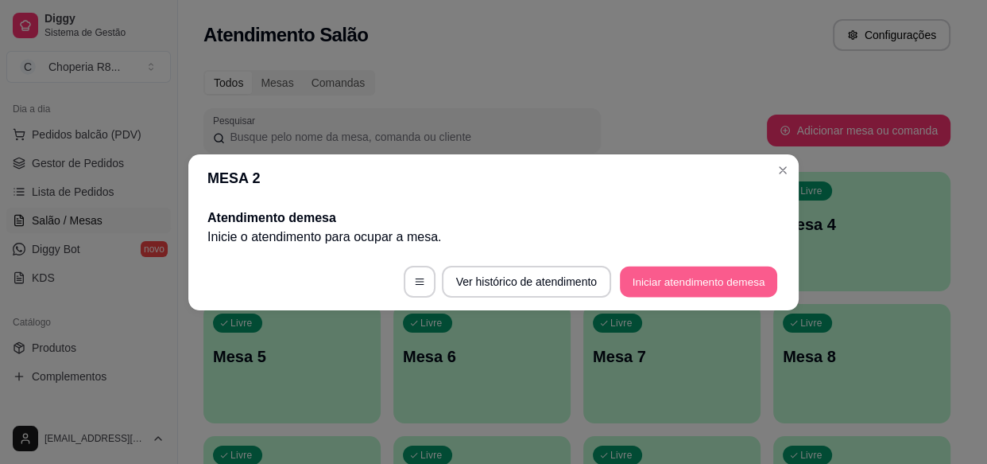
click at [674, 287] on button "Iniciar atendimento de mesa" at bounding box center [698, 281] width 157 height 31
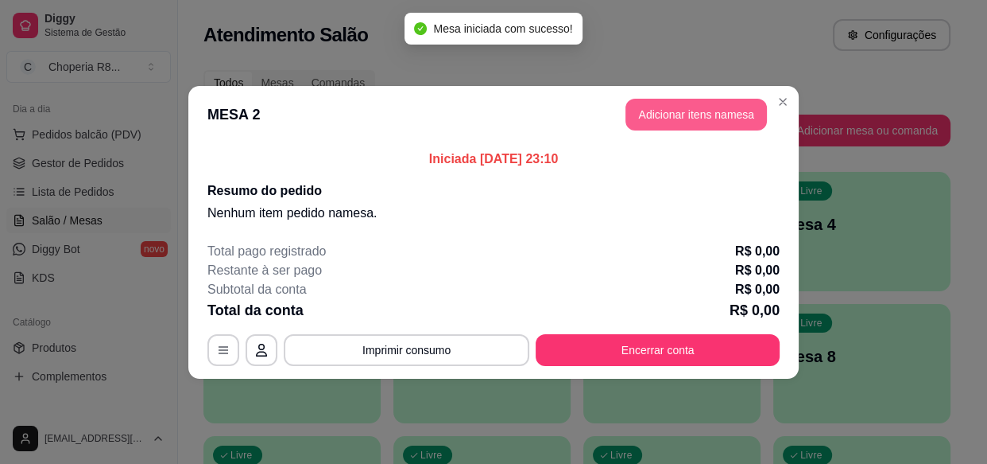
click at [731, 120] on button "Adicionar itens na mesa" at bounding box center [697, 115] width 142 height 32
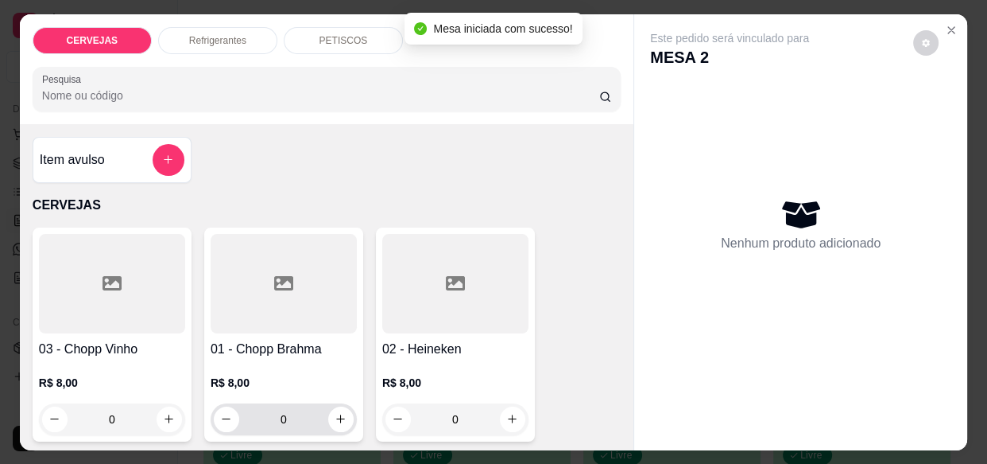
drag, startPoint x: 296, startPoint y: 390, endPoint x: 275, endPoint y: 403, distance: 24.3
click at [275, 403] on div "R$ 8,00 0" at bounding box center [284, 404] width 146 height 60
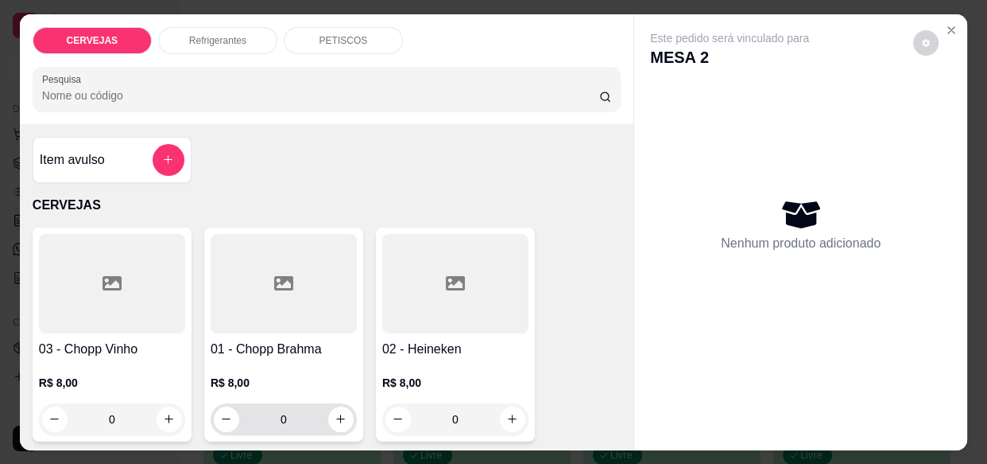
click at [289, 415] on input "0" at bounding box center [283, 419] width 89 height 32
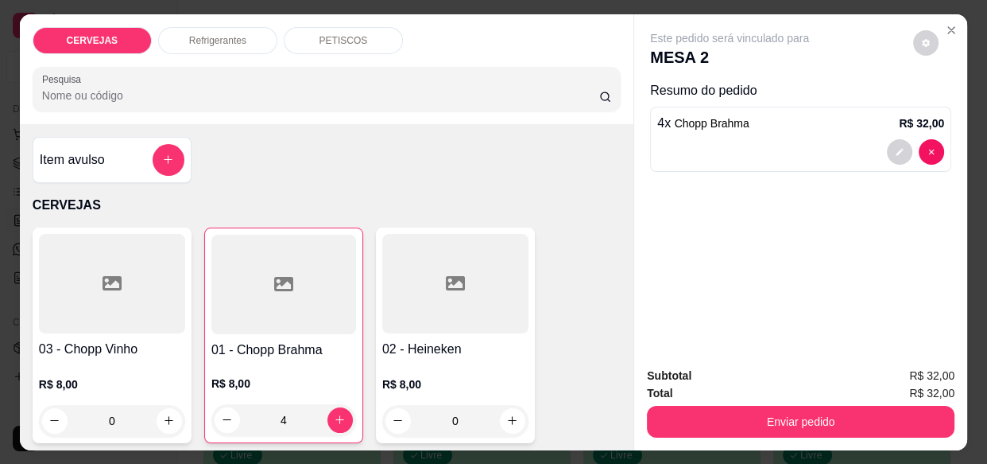
click at [289, 414] on input "4" at bounding box center [283, 420] width 87 height 32
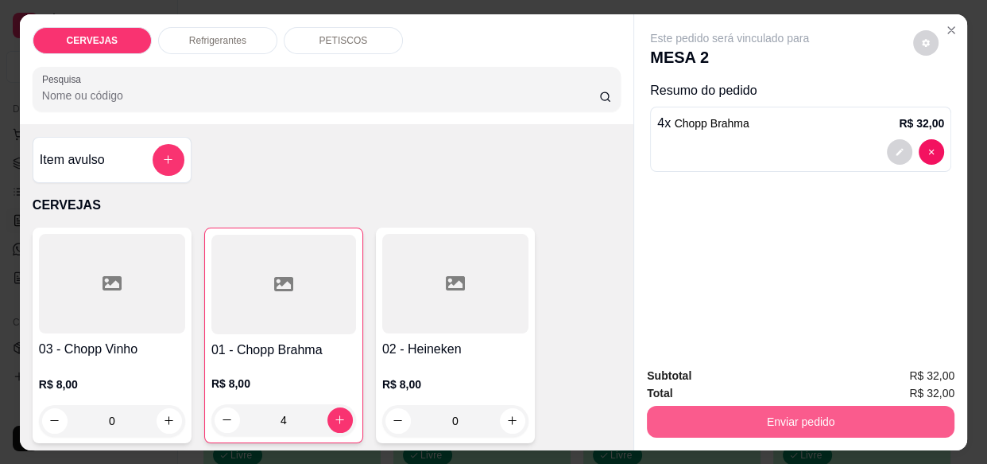
type input "4"
click at [757, 405] on button "Enviar pedido" at bounding box center [801, 420] width 298 height 31
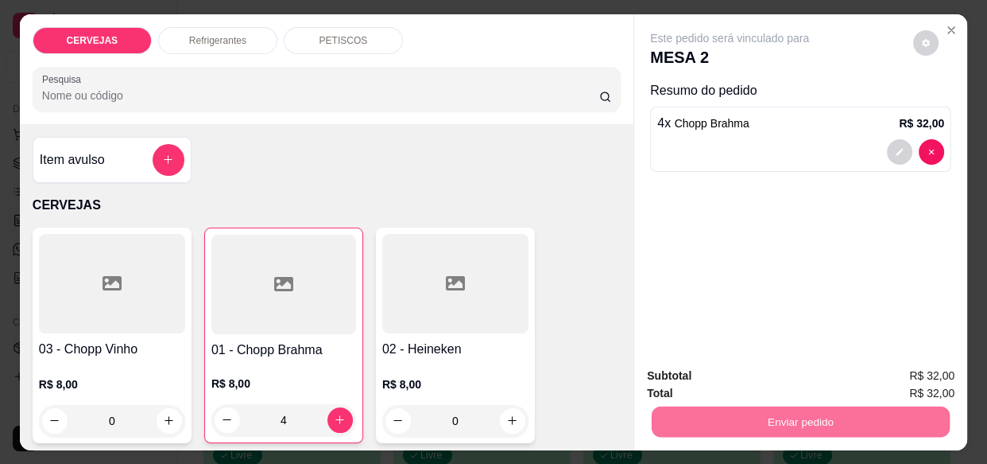
click at [898, 377] on button "Enviar pedido" at bounding box center [914, 375] width 87 height 29
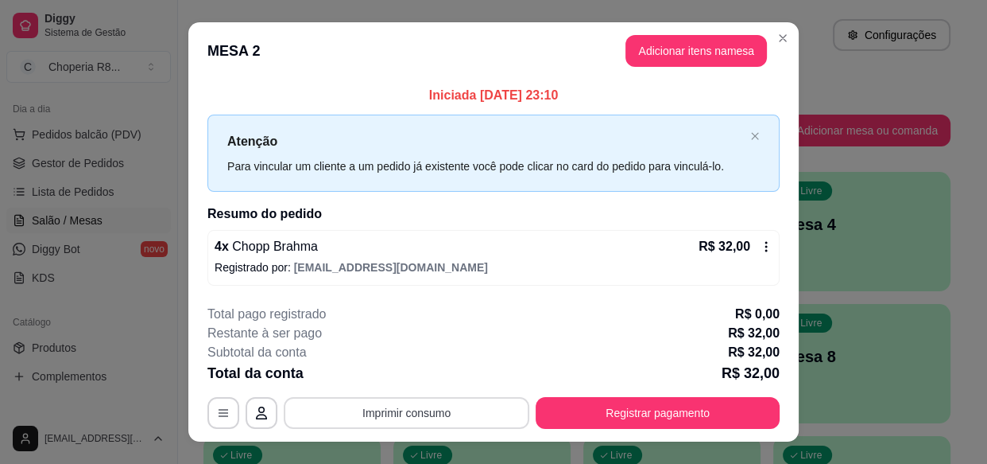
click at [458, 409] on button "Imprimir consumo" at bounding box center [407, 413] width 246 height 32
click at [413, 382] on button "IMPRESSORA" at bounding box center [405, 375] width 115 height 25
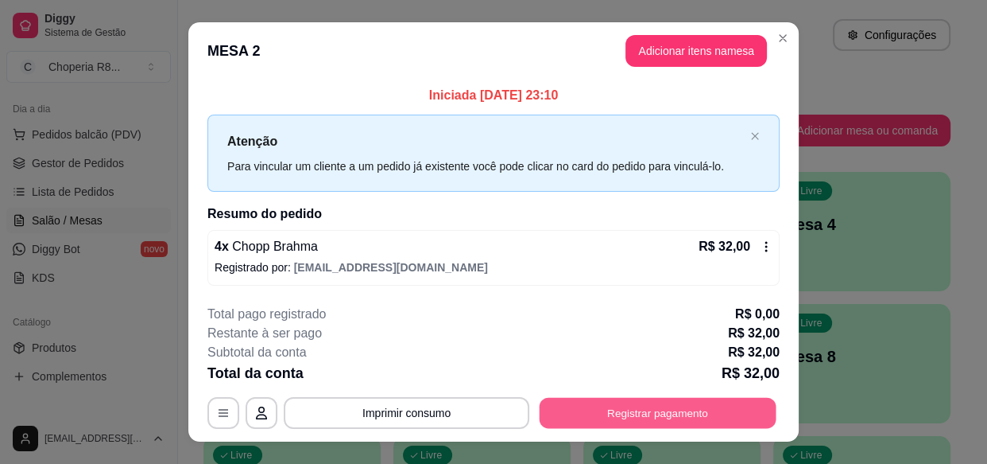
click at [616, 404] on button "Registrar pagamento" at bounding box center [658, 413] width 237 height 31
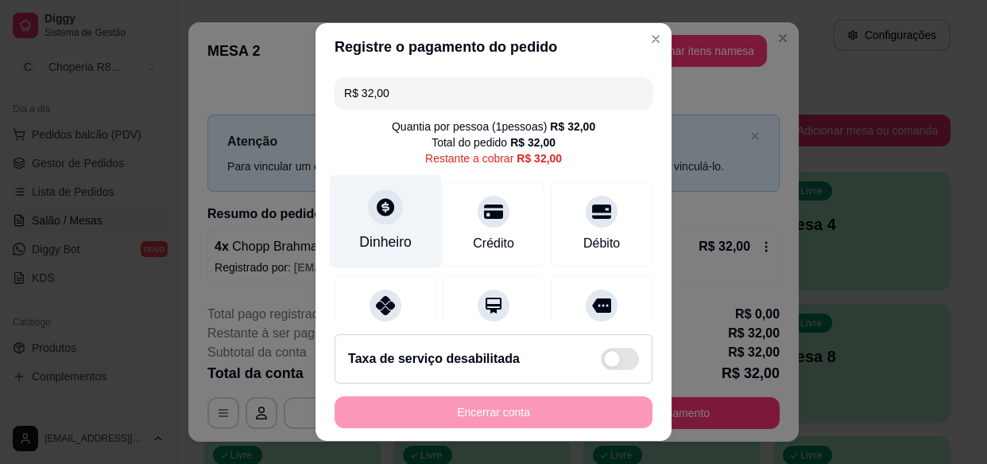
click at [368, 215] on div at bounding box center [385, 207] width 35 height 35
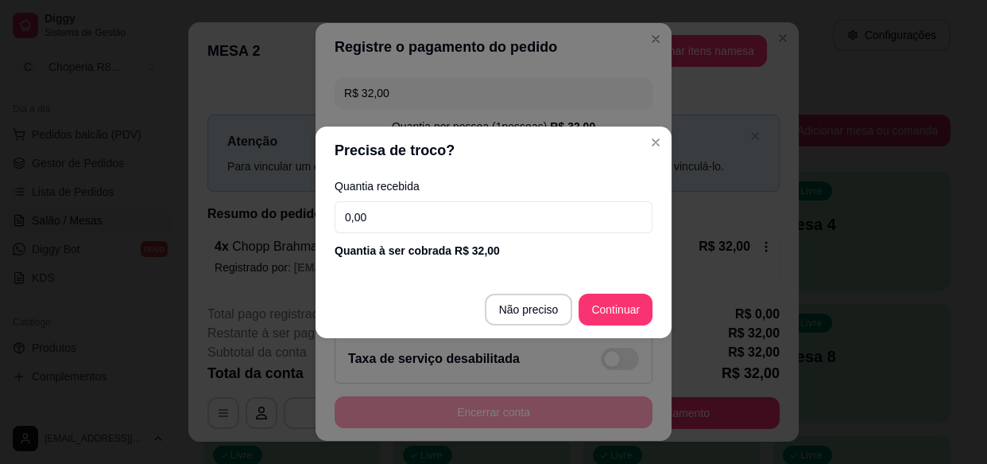
drag, startPoint x: 421, startPoint y: 223, endPoint x: 296, endPoint y: 230, distance: 125.0
click at [296, 230] on div "Precisa de troco? Quantia recebida 0,00 Quantia à ser cobrada R$ 32,00 Não prec…" at bounding box center [493, 232] width 987 height 464
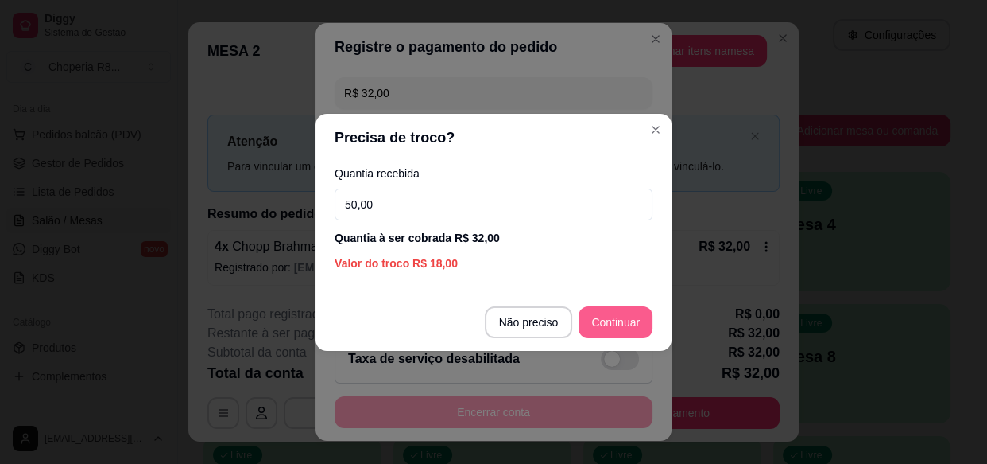
type input "50,00"
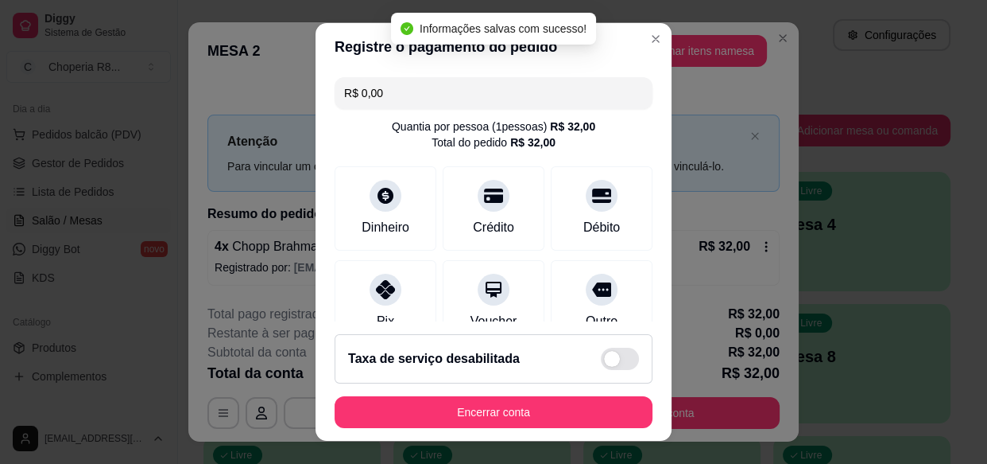
type input "R$ 0,00"
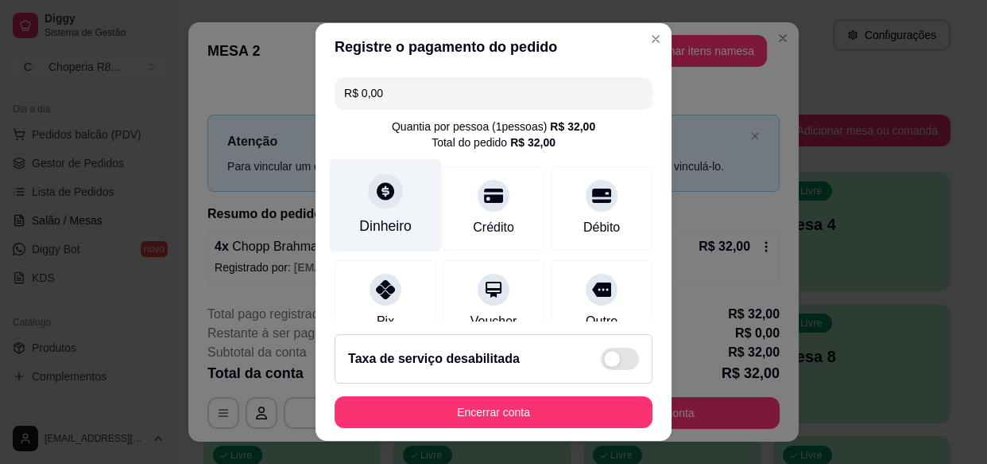
click at [381, 196] on icon at bounding box center [385, 191] width 17 height 17
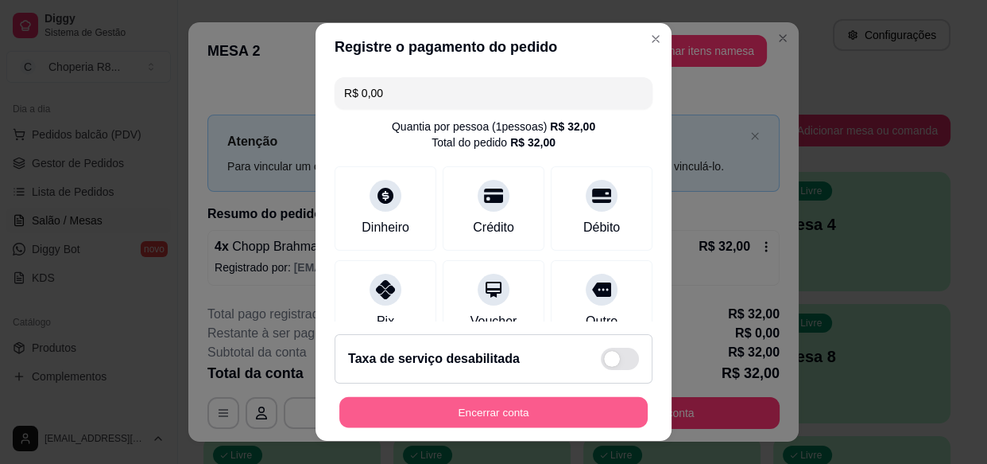
click at [508, 421] on button "Encerrar conta" at bounding box center [493, 411] width 308 height 31
